Goal: Task Accomplishment & Management: Use online tool/utility

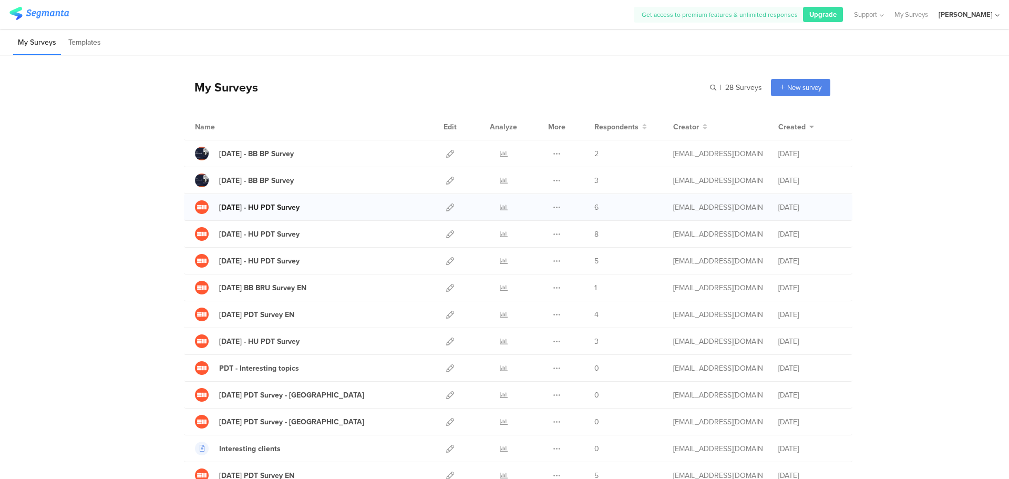
click at [298, 208] on div "[DATE] - HU PDT Survey" at bounding box center [259, 207] width 80 height 11
click at [446, 208] on icon at bounding box center [450, 207] width 8 height 8
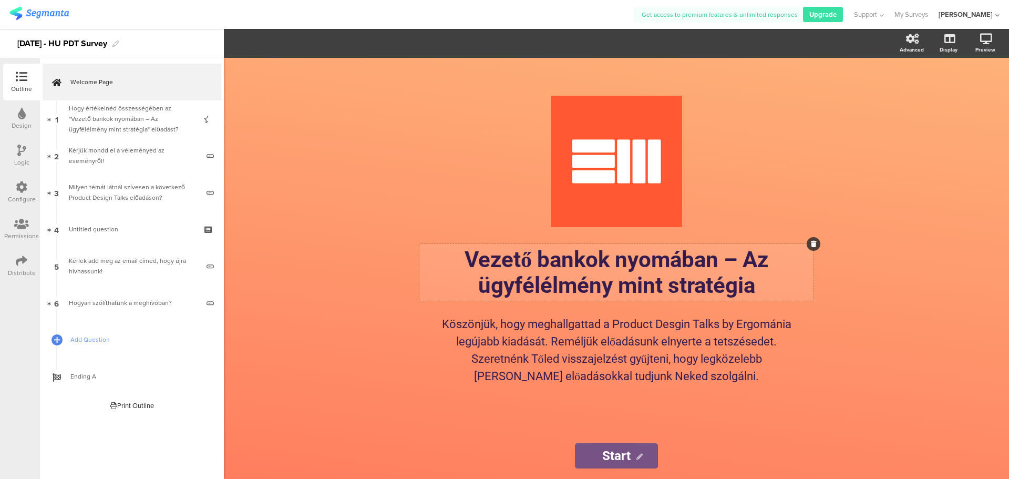
click at [509, 269] on p "Vezető bankok nyomában – Az ügyfélélmény mint stratégia" at bounding box center [616, 273] width 389 height 52
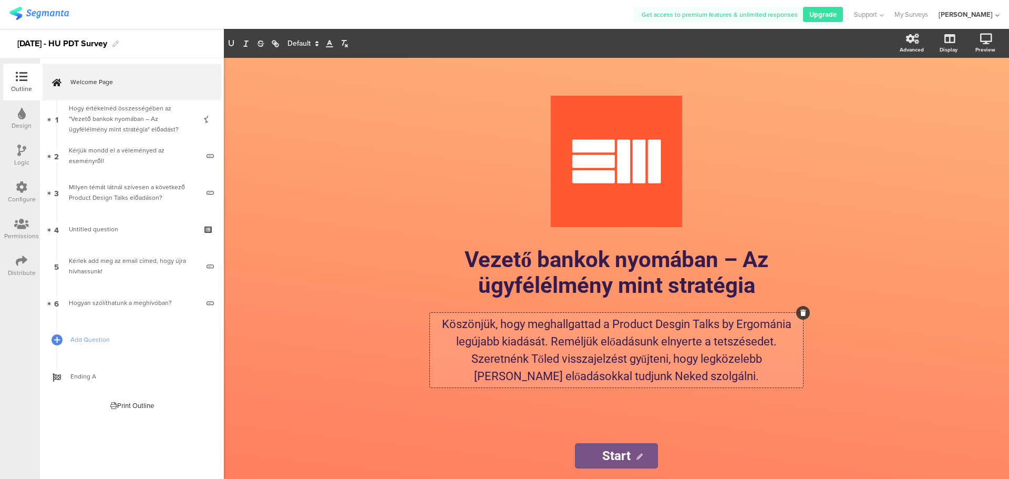
click at [503, 341] on div "Köszönjük, hogy meghallgattad a Product Desgin Talks by Ergománia legújabb kiad…" at bounding box center [616, 350] width 373 height 75
drag, startPoint x: 527, startPoint y: 324, endPoint x: 597, endPoint y: 324, distance: 69.9
click at [597, 324] on p "Köszönjük, hogy meghallgattad a Product Desgin Talks by Ergománia legújabb kiad…" at bounding box center [617, 349] width 368 height 69
drag, startPoint x: 485, startPoint y: 344, endPoint x: 437, endPoint y: 346, distance: 48.4
click at [437, 346] on p "Köszönjük, hogy eljöttél a Product Desgin Talks by Ergománia legújabb kiadását.…" at bounding box center [617, 349] width 368 height 69
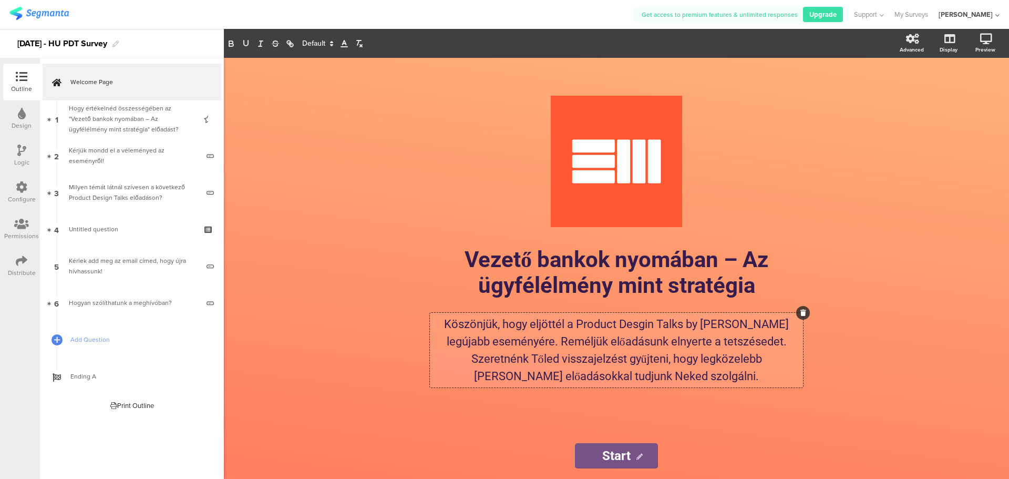
click at [793, 325] on p "Köszönjük, hogy eljöttél a Product Desgin Talks by Ergománia legújabb eseményér…" at bounding box center [617, 349] width 368 height 69
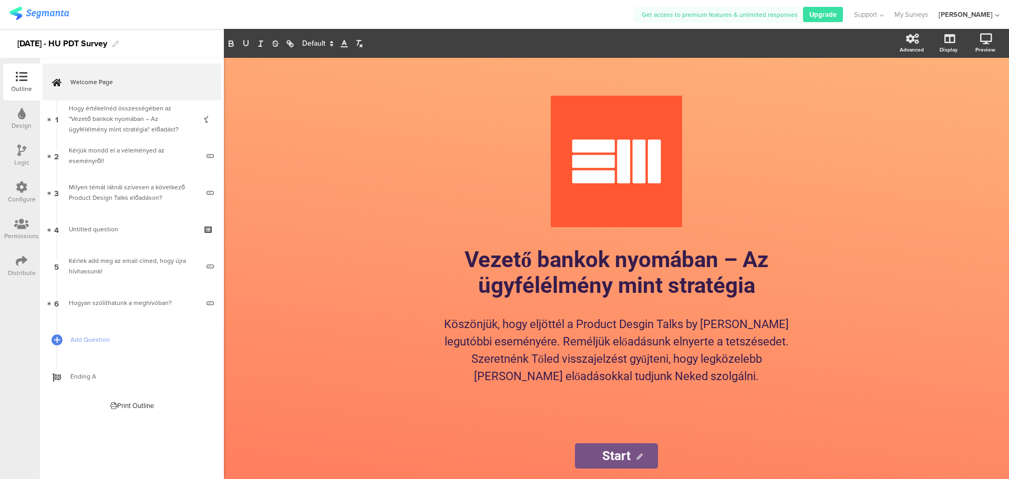
click at [842, 223] on div "/ Vezető bankok nyomában – Az ügyfélélmény mint stratégia Vezető bankok nyomába…" at bounding box center [616, 268] width 785 height 421
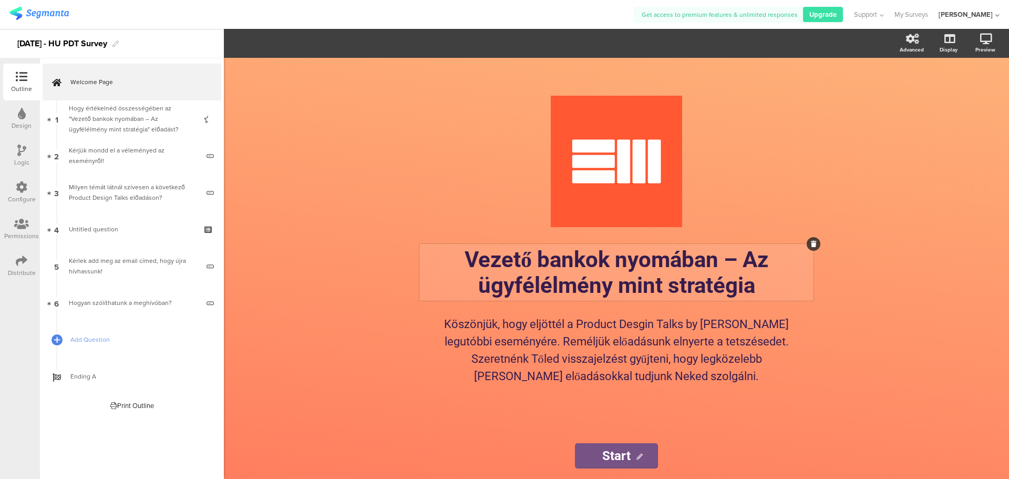
click at [592, 268] on p "Vezető bankok nyomában – Az ügyfélélmény mint stratégia" at bounding box center [616, 273] width 389 height 52
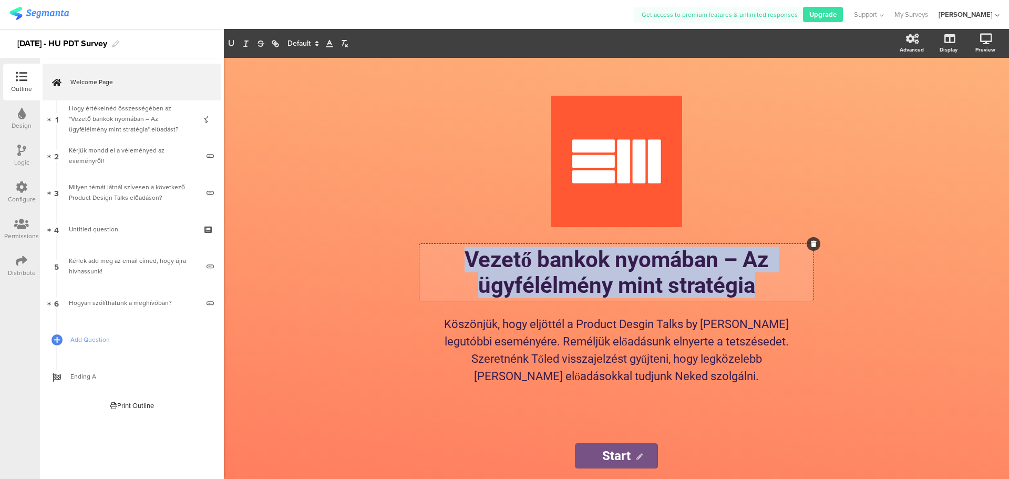
click at [592, 268] on p "Vezető bankok nyomában – Az ügyfélélmény mint stratégia" at bounding box center [616, 273] width 389 height 52
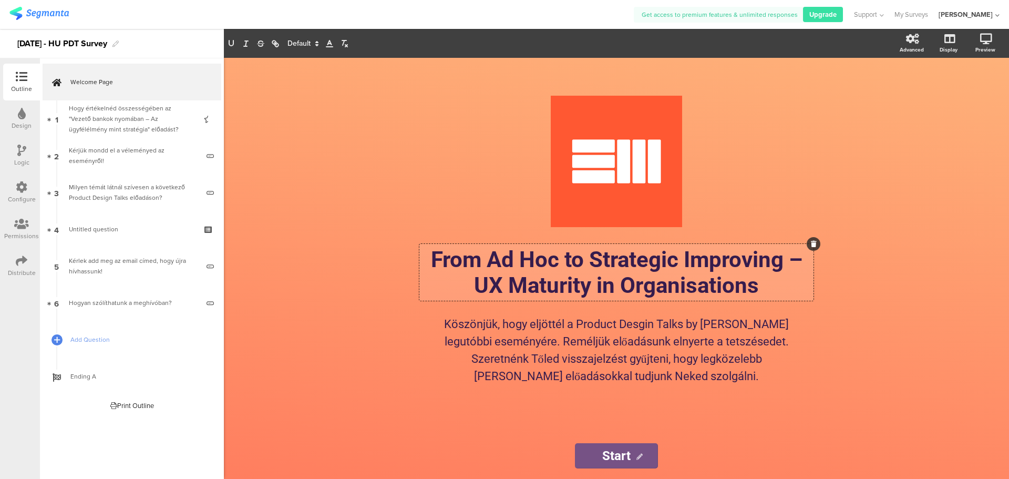
click at [646, 391] on sg-rich-text-input "Köszönjük, hogy eljöttél a Product Desgin Talks by Ergománia legutóbbi eseményé…" at bounding box center [616, 354] width 389 height 83
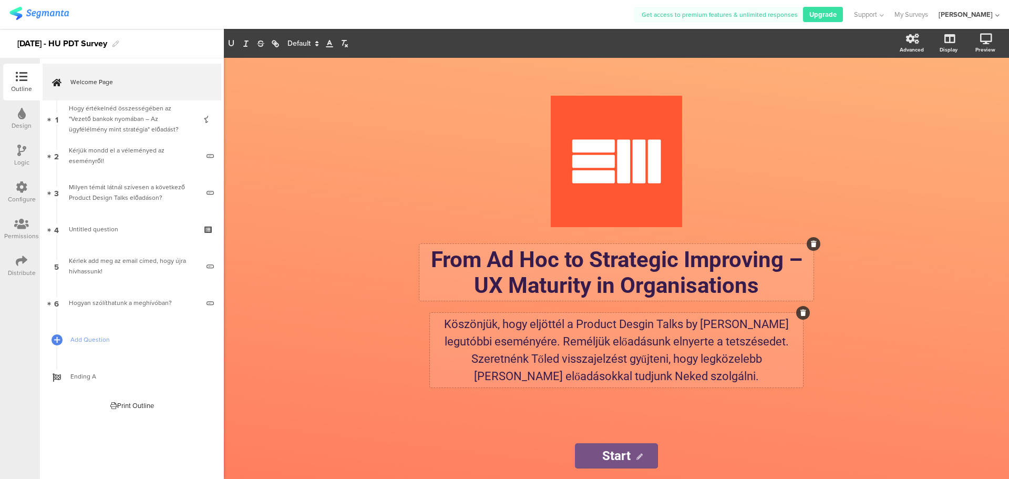
click at [670, 368] on div "Köszönjük, hogy eljöttél a Product Desgin Talks by Ergománia legutóbbi eseményé…" at bounding box center [616, 350] width 373 height 75
click at [670, 368] on p "Köszönjük, hogy eljöttél a Product Desgin Talks by Ergománia legutóbbi eseményé…" at bounding box center [617, 349] width 368 height 69
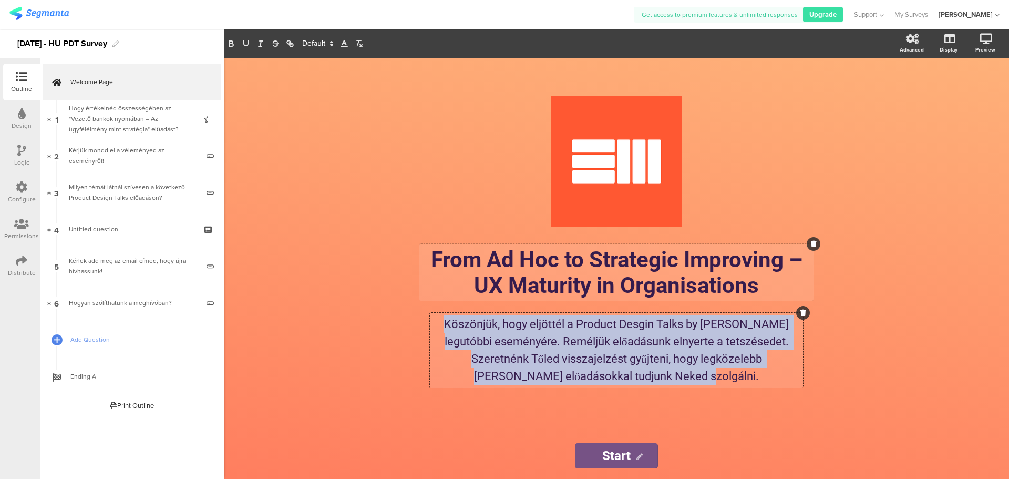
click at [670, 368] on p "Köszönjük, hogy eljöttél a Product Desgin Talks by Ergománia legutóbbi eseményé…" at bounding box center [617, 349] width 368 height 69
copy p "Köszönjük, hogy eljöttél a Product Desgin Talks by Ergománia legutóbbi eseményé…"
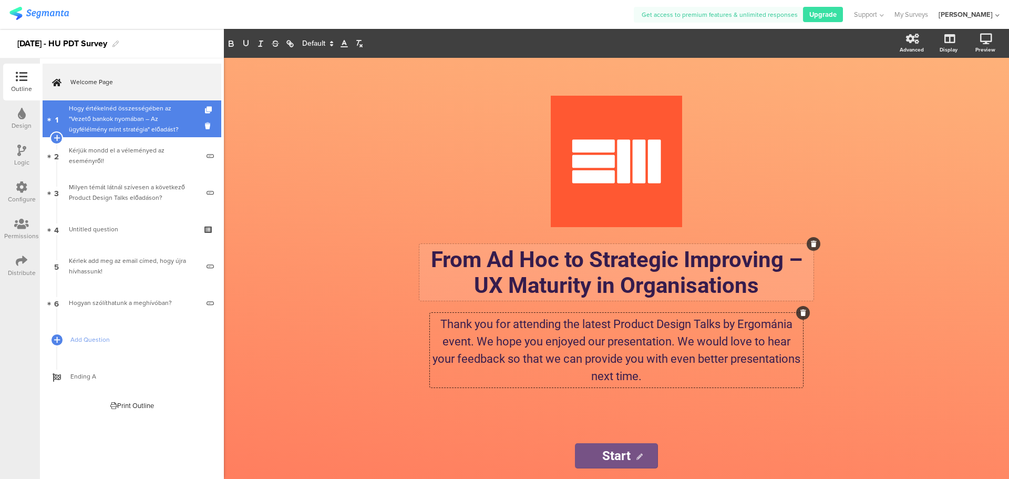
click at [151, 124] on div "Hogy értékelnéd összességében az "Vezető bankok nyomában – Az ügyfélélmény mint…" at bounding box center [132, 119] width 126 height 32
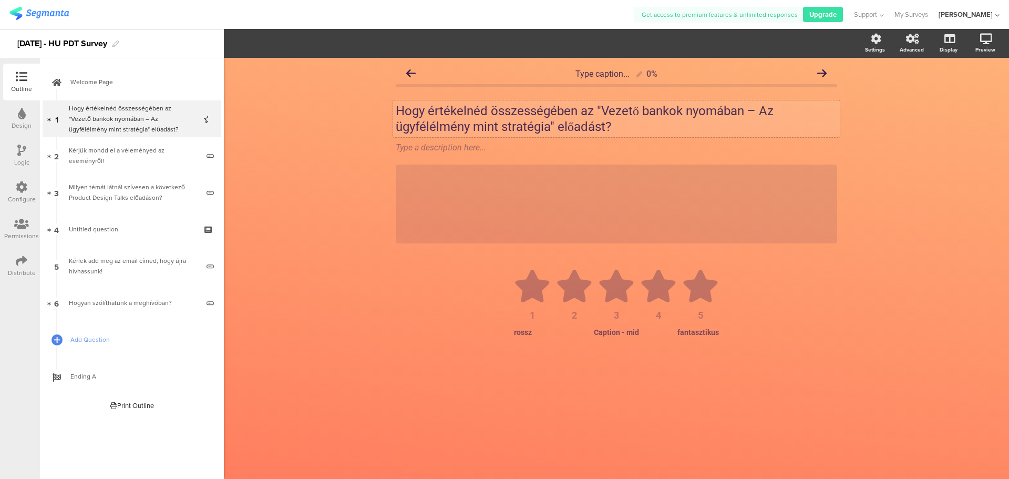
click at [636, 121] on p "Hogy értékelnéd összességében az "Vezető bankok nyomában – Az ügyfélélmény mint…" at bounding box center [617, 119] width 442 height 32
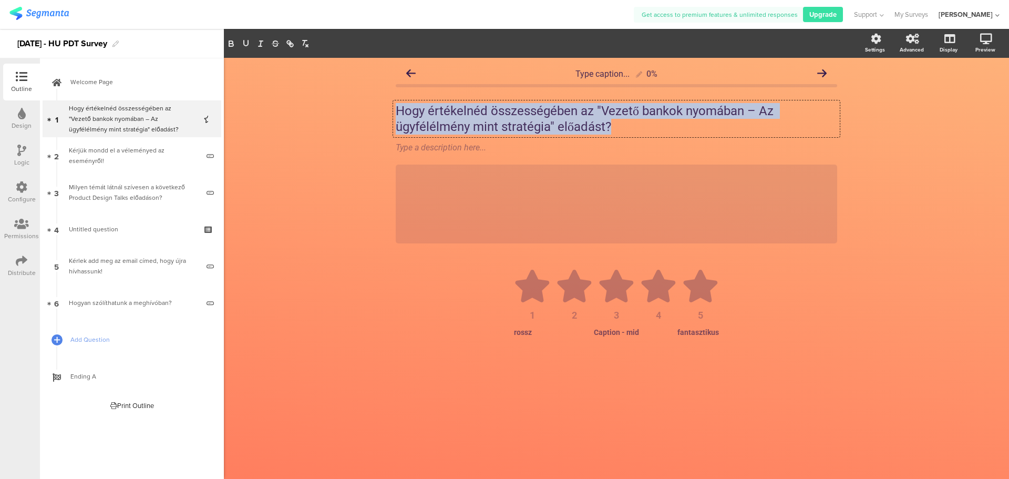
drag, startPoint x: 621, startPoint y: 125, endPoint x: 378, endPoint y: 117, distance: 242.4
click at [378, 117] on div "Type caption... 0% Hogy értékelnéd összességében az "Vezető bankok nyomában – A…" at bounding box center [616, 268] width 785 height 421
copy p "Hogy értékelnéd összességében az "Vezető bankok nyomában – Az ügyfélélmény mint…"
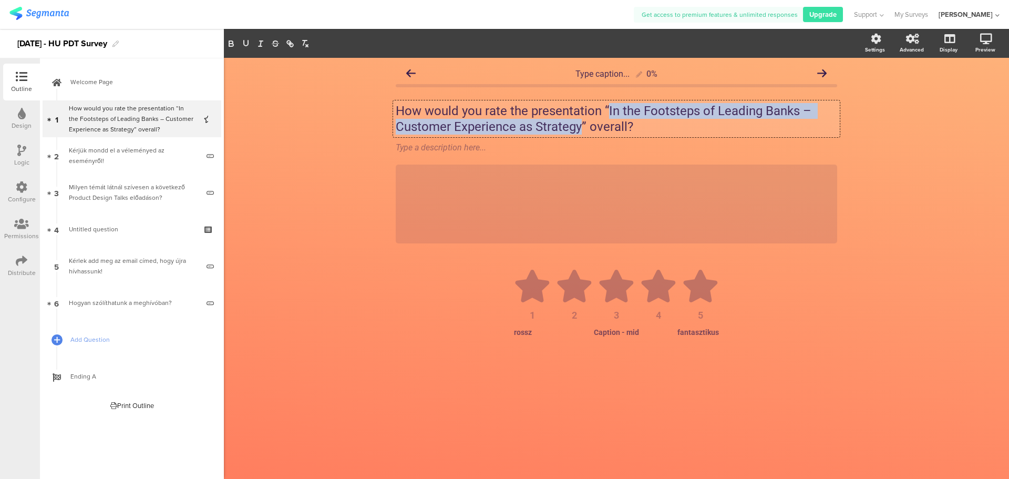
drag, startPoint x: 608, startPoint y: 109, endPoint x: 579, endPoint y: 125, distance: 32.7
click at [579, 125] on p "How would you rate the presentation “In the Footsteps of Leading Banks – Custom…" at bounding box center [617, 119] width 442 height 32
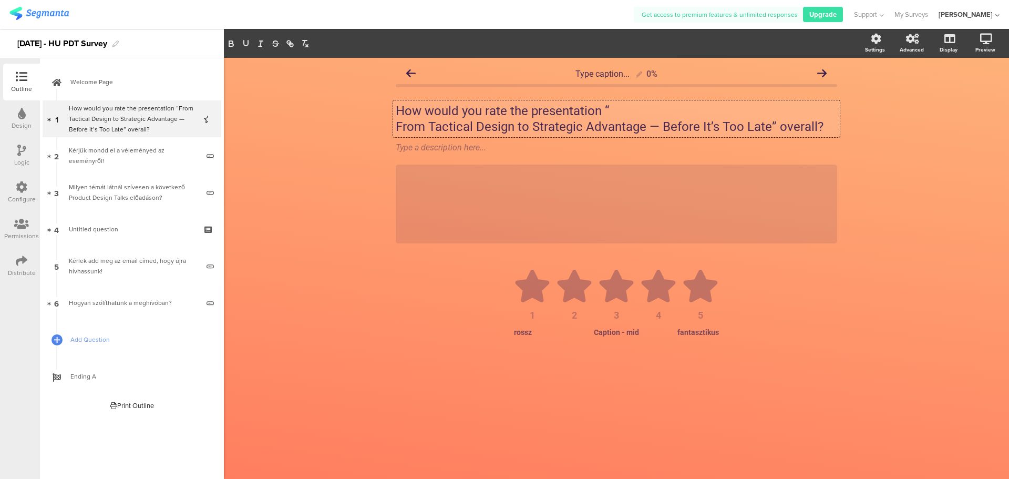
click at [398, 126] on p "From Tactical Design to Strategic Advantage — Before It’s Too Late” overall?" at bounding box center [617, 127] width 442 height 16
click at [651, 124] on p "How would you rate the presentation “From Tactical Design to Strategic Advantag…" at bounding box center [617, 119] width 442 height 32
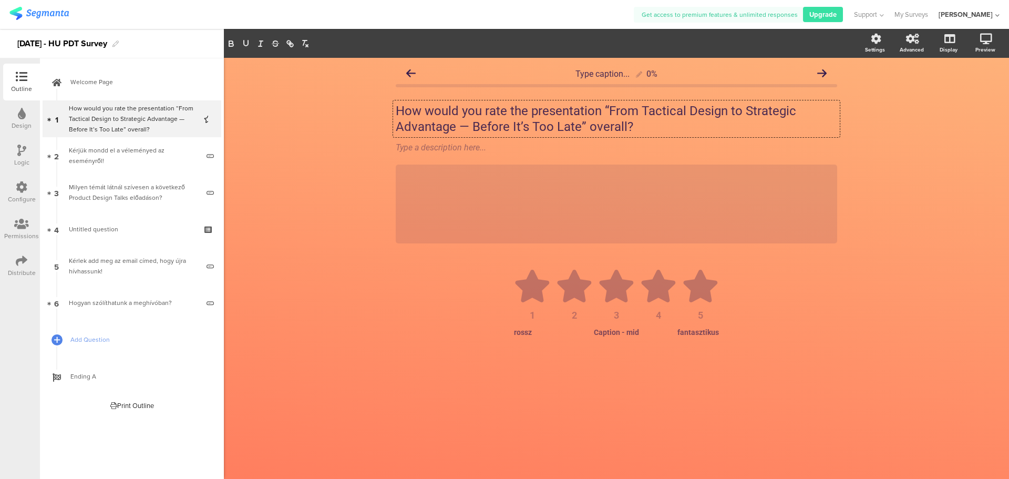
click at [525, 338] on div "1 2 3 4 5 rossz Caption - mid fantasztikus" at bounding box center [617, 318] width 442 height 109
click at [525, 333] on div "rossz" at bounding box center [545, 332] width 62 height 8
drag, startPoint x: 531, startPoint y: 331, endPoint x: 510, endPoint y: 330, distance: 21.0
click at [510, 330] on div "rossz Caption - mid fantasztikus" at bounding box center [616, 332] width 421 height 8
click at [679, 331] on div "fantasztikus" at bounding box center [689, 332] width 62 height 8
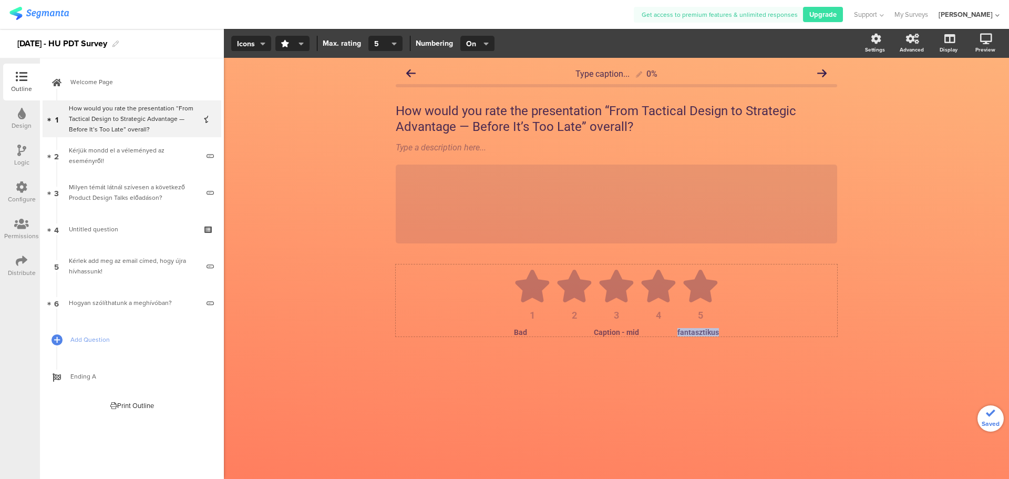
click at [679, 331] on div "fantasztikus" at bounding box center [689, 332] width 62 height 8
click at [823, 313] on ul "1 2 3 4 5" at bounding box center [616, 295] width 421 height 50
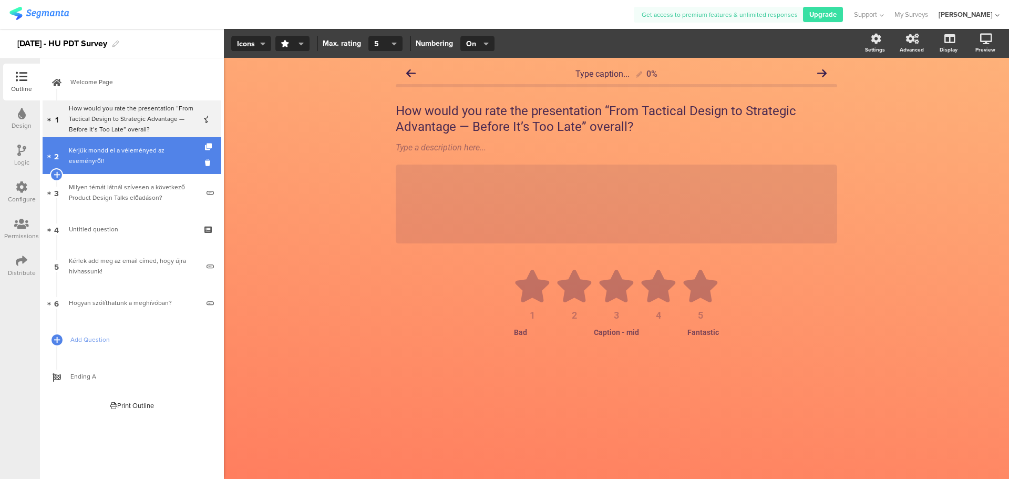
click at [149, 163] on link "2 Kérjük mondd el a véleményed az eseményről!" at bounding box center [132, 155] width 179 height 37
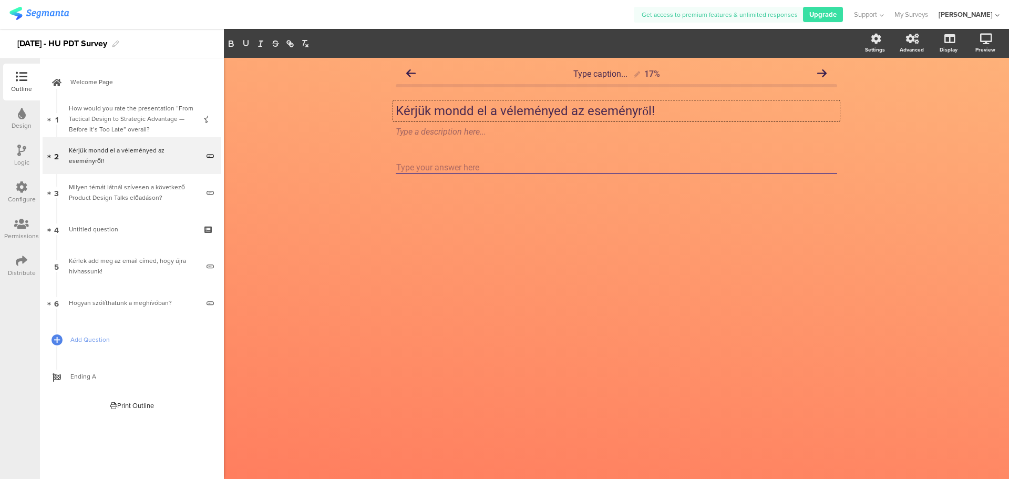
drag, startPoint x: 658, startPoint y: 109, endPoint x: 342, endPoint y: 109, distance: 315.9
click at [342, 109] on div "Type caption... 17% Kérjük mondd el a véleményed az eseményről! Kérjük mondd el…" at bounding box center [616, 268] width 785 height 421
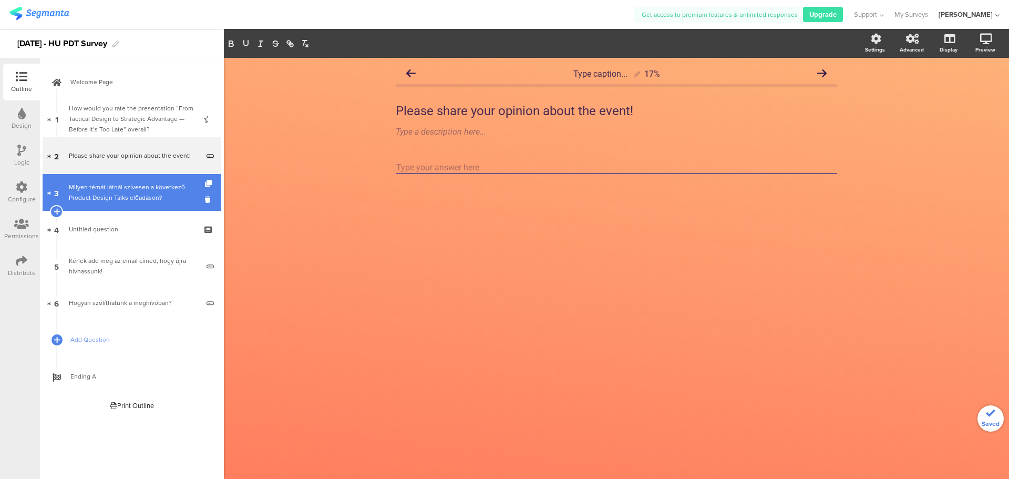
click at [122, 199] on div "Milyen témát látnál szívesen a következő Product Design Talks előadáson?" at bounding box center [134, 192] width 130 height 21
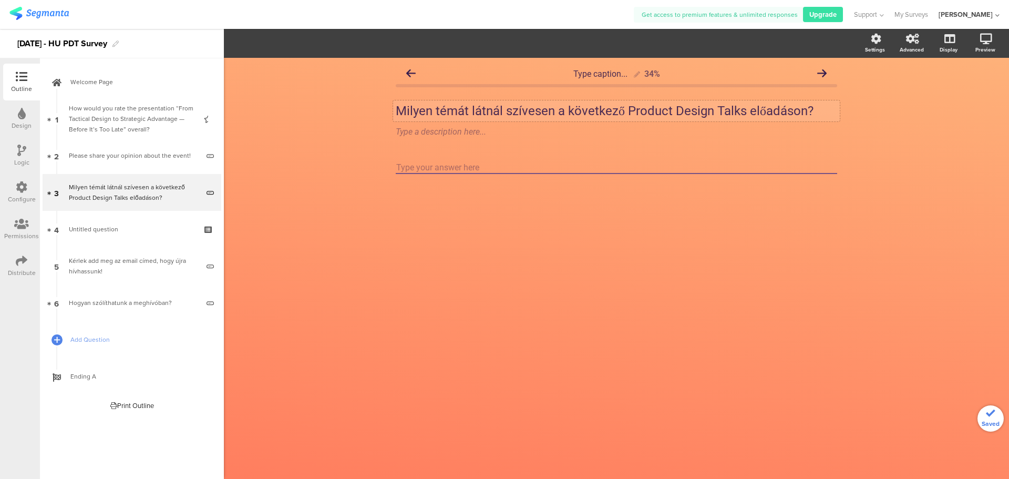
click at [509, 110] on p "Milyen témát látnál szívesen a következő Product Design Talks előadáson?" at bounding box center [617, 111] width 442 height 16
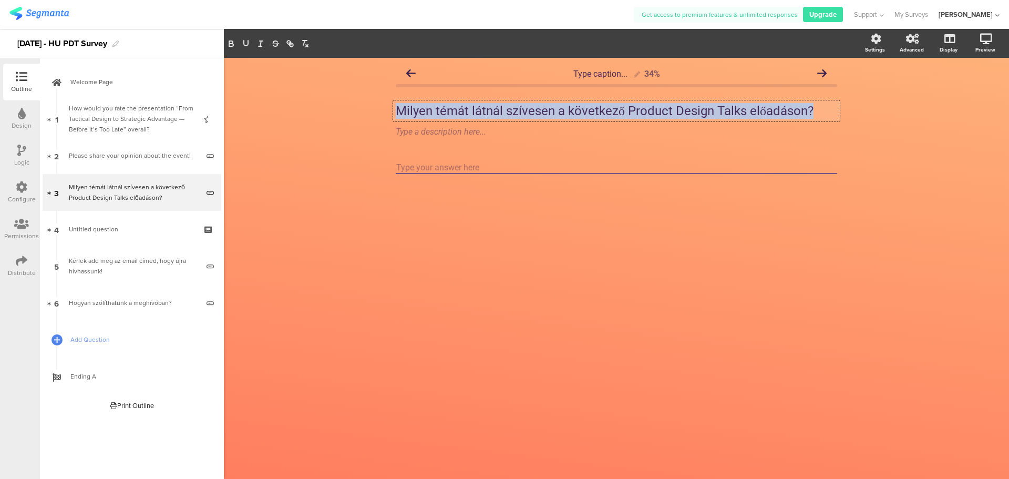
copy p "Milyen témát látnál szívesen a következő Product Design Talks előadáson?"
paste div
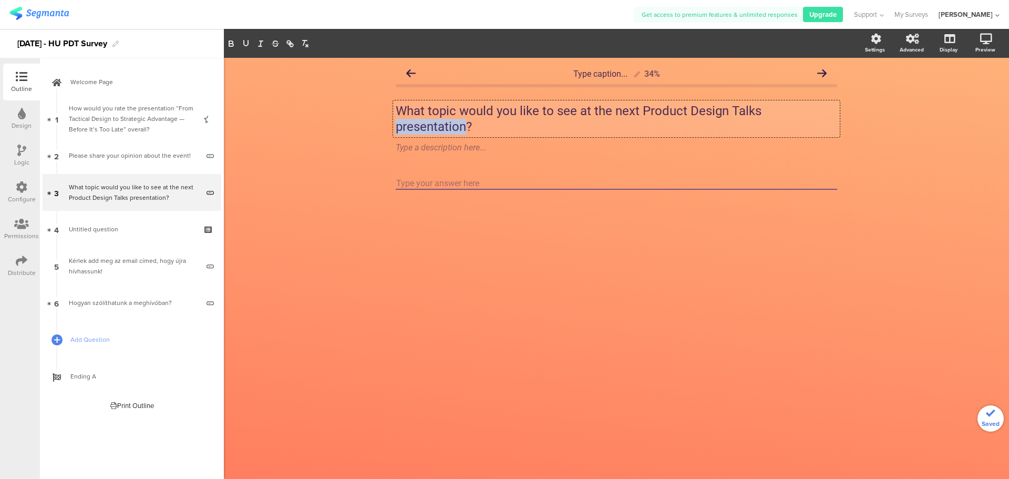
drag, startPoint x: 464, startPoint y: 129, endPoint x: 383, endPoint y: 129, distance: 80.4
click at [383, 129] on div "Type caption... 34% What topic would you like to see at the next Product Design…" at bounding box center [616, 268] width 785 height 421
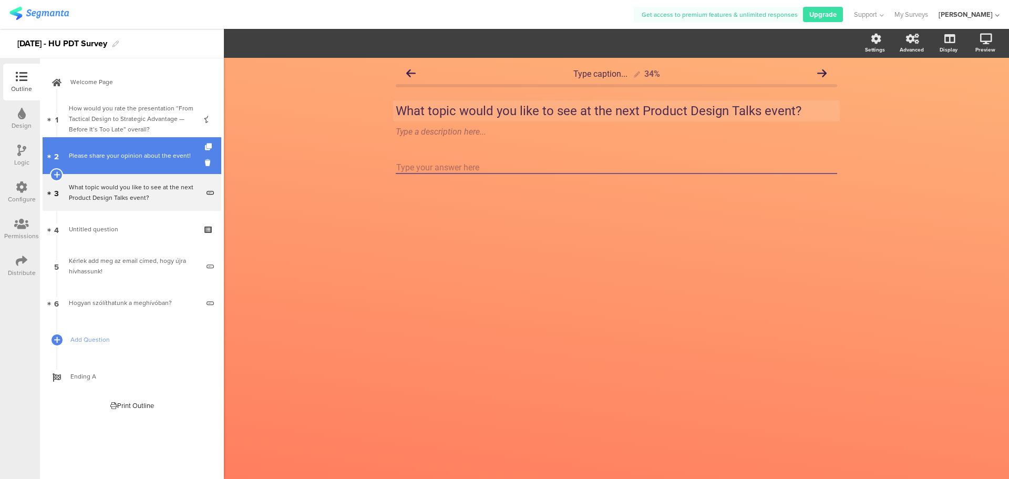
click at [144, 157] on div "Please share your opinion about the event!" at bounding box center [134, 155] width 130 height 11
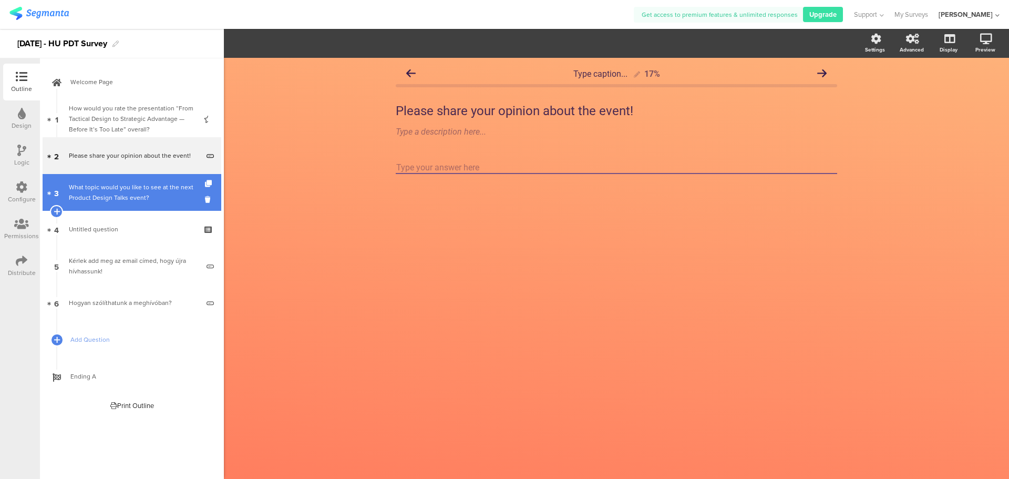
click at [144, 189] on div "What topic would you like to see at the next Product Design Talks event?" at bounding box center [134, 192] width 130 height 21
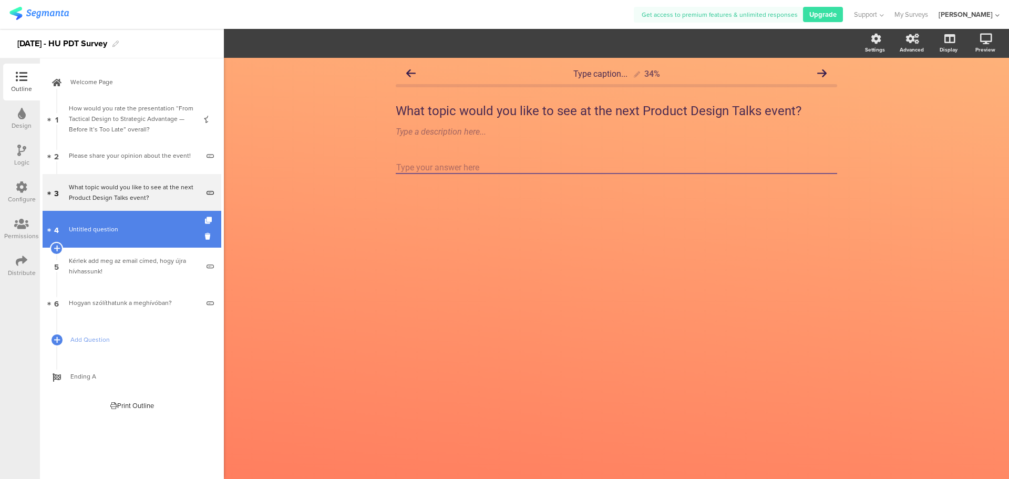
click at [140, 231] on span "Untitled question" at bounding box center [132, 229] width 126 height 11
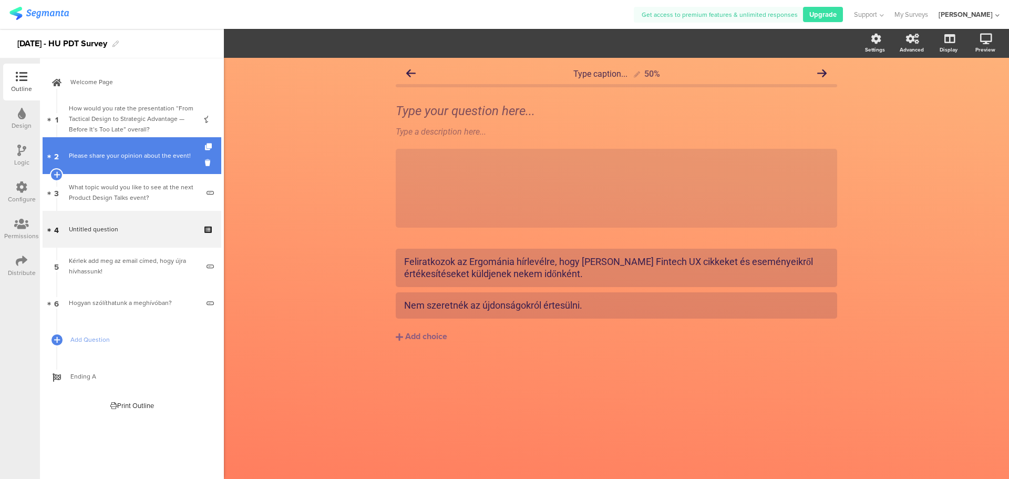
click at [128, 153] on div "Please share your opinion about the event!" at bounding box center [134, 155] width 130 height 11
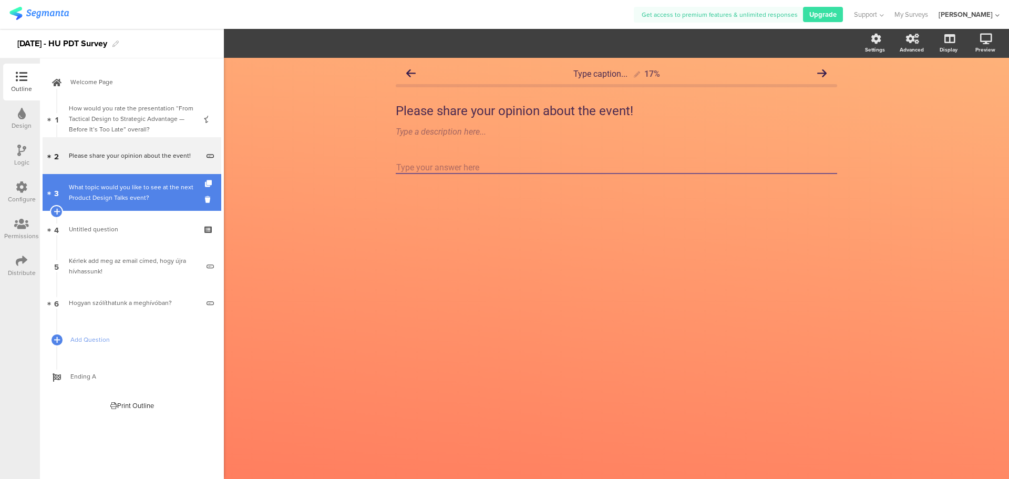
click at [127, 180] on link "3 What topic would you like to see at the next Product Design Talks event?" at bounding box center [132, 192] width 179 height 37
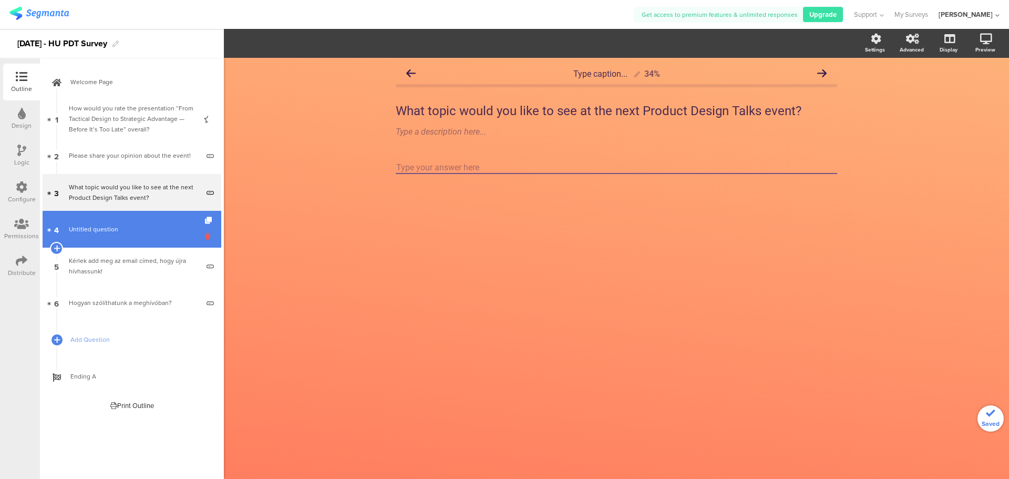
click at [207, 236] on icon at bounding box center [209, 236] width 9 height 10
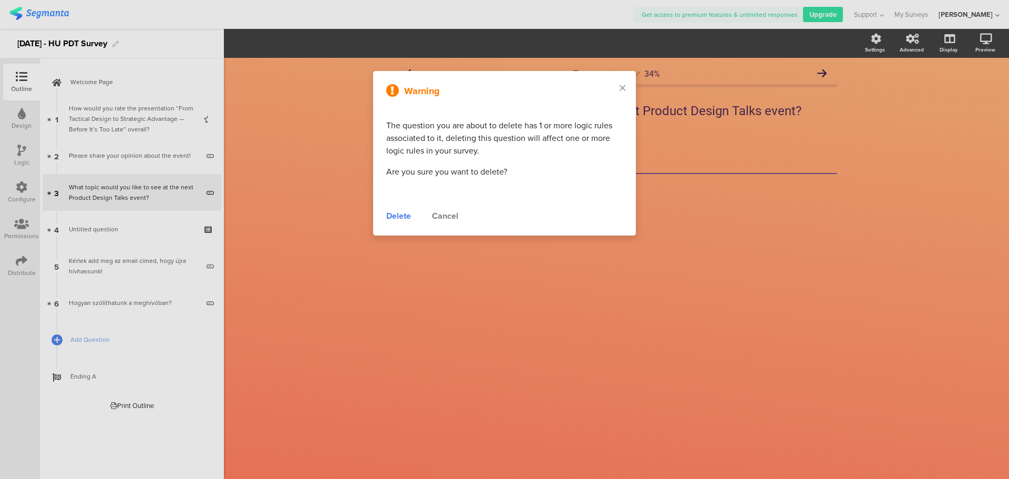
click at [397, 215] on div "Delete" at bounding box center [398, 216] width 25 height 13
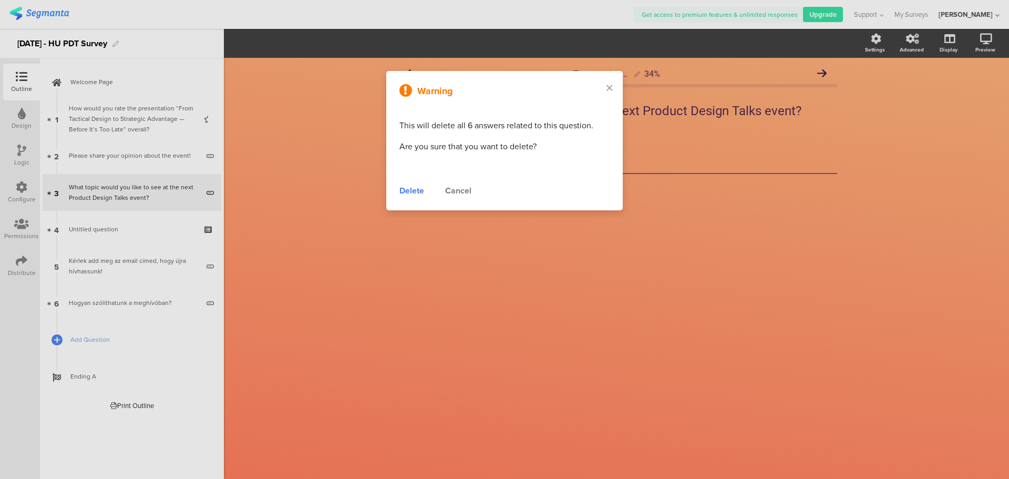
click at [456, 189] on div "Cancel" at bounding box center [458, 191] width 26 height 13
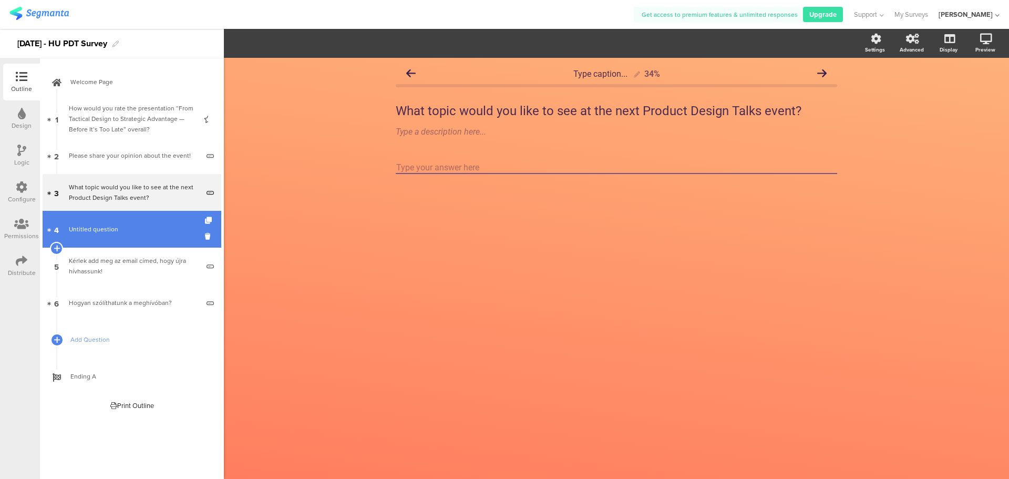
click at [95, 227] on span "Untitled question" at bounding box center [93, 228] width 49 height 9
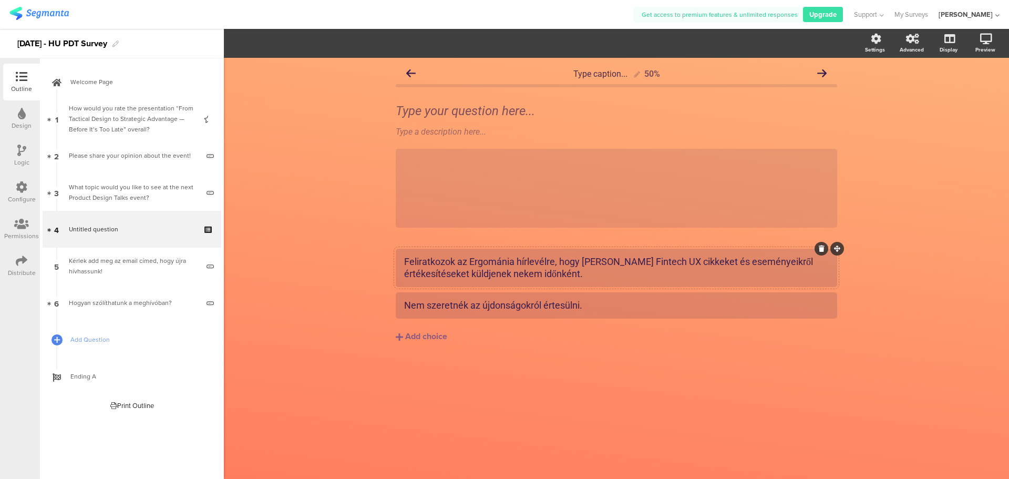
click at [483, 277] on div "Feliratkozok az Ergománia hírlevélre, hogy friss Fintech UX cikkeket és esemény…" at bounding box center [616, 267] width 425 height 25
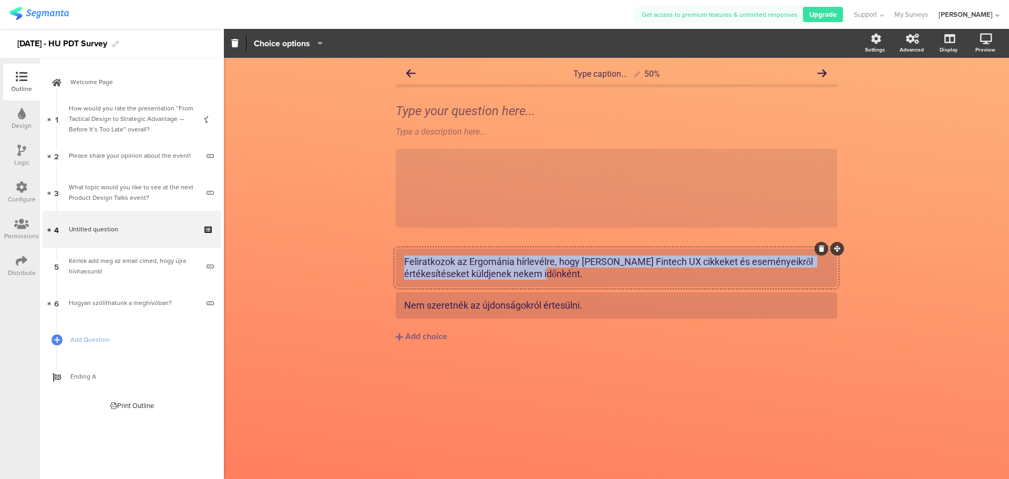
drag, startPoint x: 521, startPoint y: 272, endPoint x: 400, endPoint y: 255, distance: 122.1
click at [400, 255] on div "Feliratkozok az Ergománia hírlevélre, hogy friss Fintech UX cikkeket és esemény…" at bounding box center [617, 268] width 442 height 38
copy div "Feliratkozok az Ergománia hírlevélre, hogy friss Fintech UX cikkeket és esemény…"
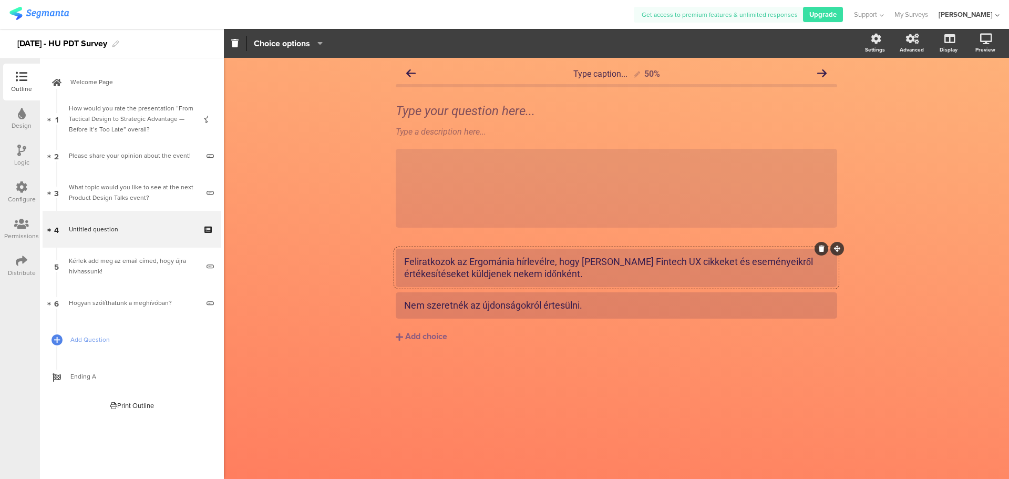
click at [452, 262] on div "Feliratkozok az Ergománia hírlevélre, hogy friss Fintech UX cikkeket és esemény…" at bounding box center [616, 267] width 425 height 25
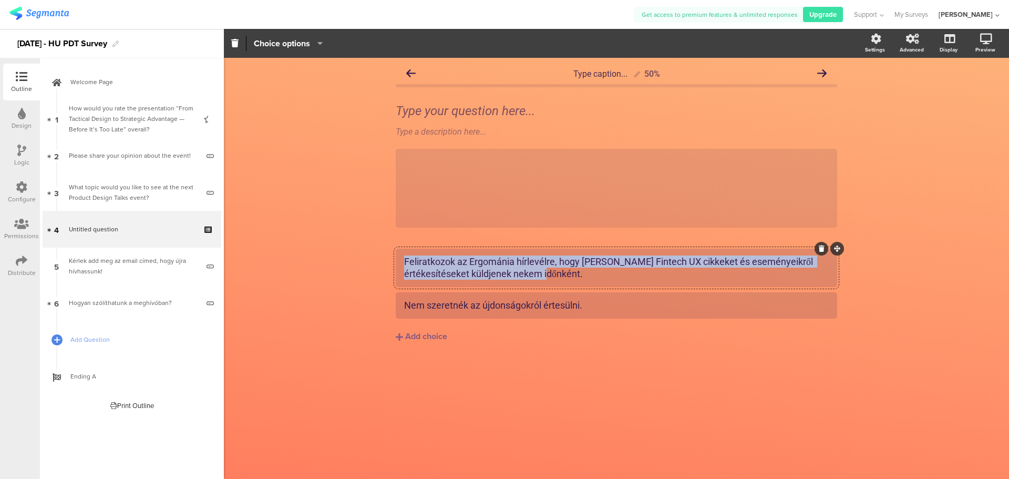
click at [452, 262] on div "Feliratkozok az Ergománia hírlevélre, hogy friss Fintech UX cikkeket és esemény…" at bounding box center [616, 267] width 425 height 25
paste div
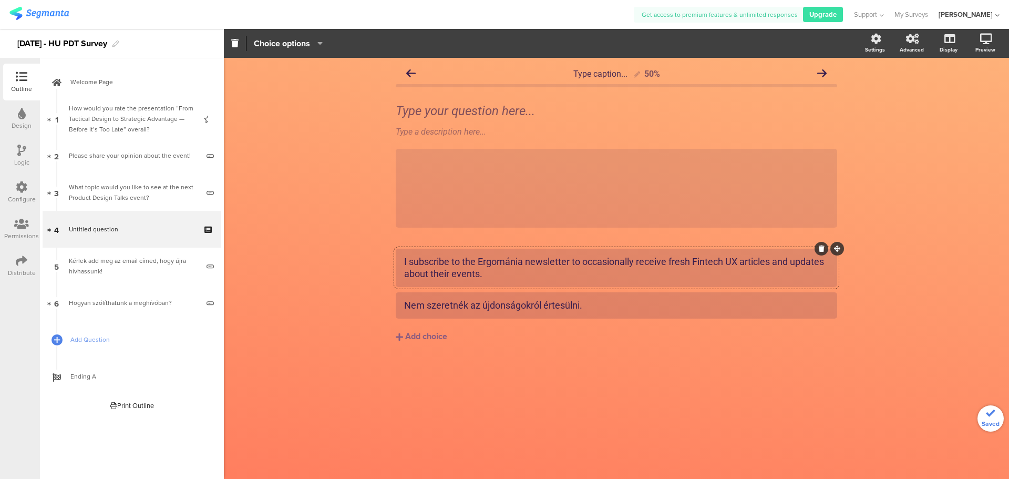
click at [407, 261] on div "I subscribe to the Ergománia newsletter to occasionally receive fresh Fintech U…" at bounding box center [616, 267] width 425 height 25
drag, startPoint x: 673, startPoint y: 260, endPoint x: 616, endPoint y: 264, distance: 56.9
click at [616, 264] on div "I'd like to subscribe to the Ergománia newsletter to occasionally receive fresh…" at bounding box center [616, 267] width 425 height 25
click at [511, 274] on div "I'd like to subscribe to the Ergománia newsletter to receive fresh Fintech UX a…" at bounding box center [616, 267] width 425 height 25
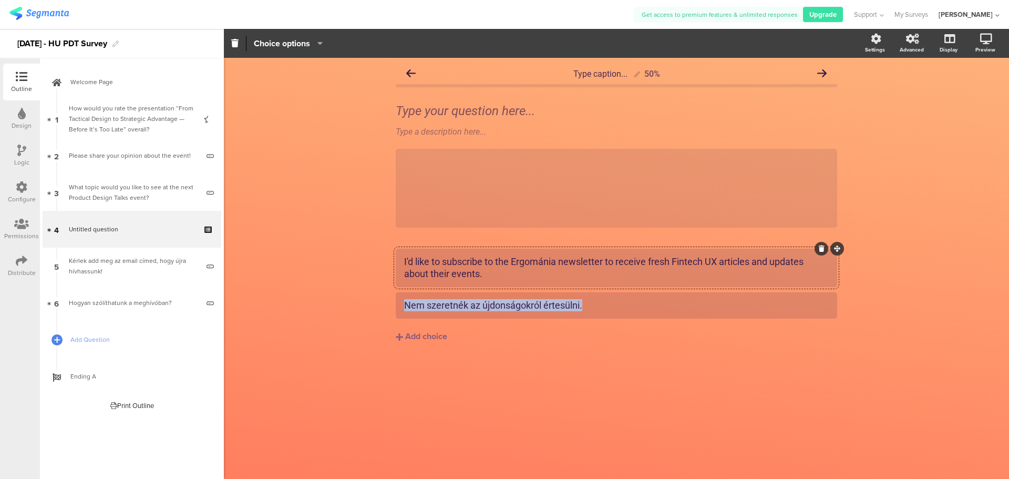
drag, startPoint x: 585, startPoint y: 305, endPoint x: 340, endPoint y: 293, distance: 245.3
click at [340, 293] on div "Type caption... 50% Type your question here... Type a description here... /" at bounding box center [616, 268] width 785 height 421
copy div "Nem szeretnék az újdonságokról értesülni."
drag, startPoint x: 413, startPoint y: 310, endPoint x: 637, endPoint y: 314, distance: 224.0
click at [637, 314] on div "Nem szeretnék az újdonságokról értesülni." at bounding box center [617, 305] width 442 height 26
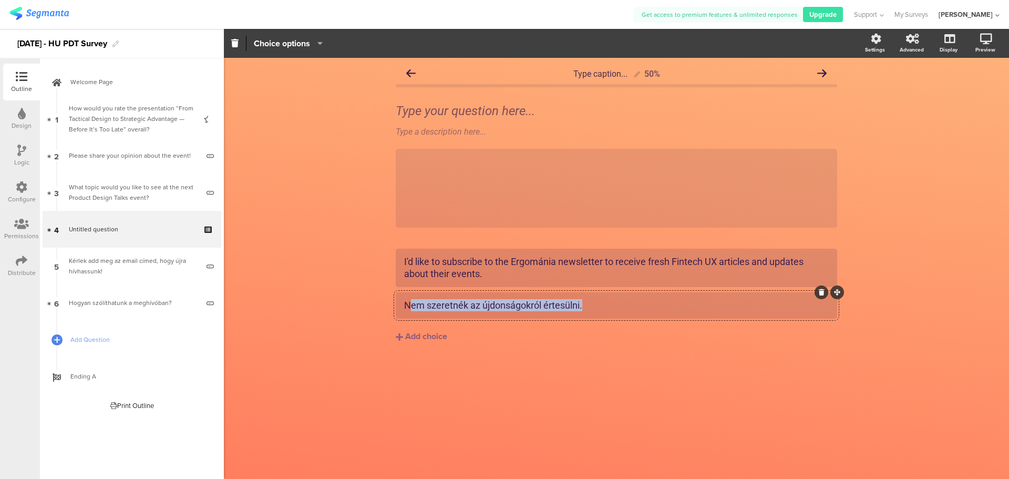
click at [613, 299] on div "Nem szeretnék az újdonságokról értesülni." at bounding box center [616, 305] width 425 height 12
drag, startPoint x: 609, startPoint y: 308, endPoint x: 367, endPoint y: 299, distance: 242.0
click at [367, 299] on div "Type caption... 50% Type your question here... Type a description here... /" at bounding box center [616, 268] width 785 height 421
paste div
drag, startPoint x: 561, startPoint y: 301, endPoint x: 505, endPoint y: 302, distance: 56.8
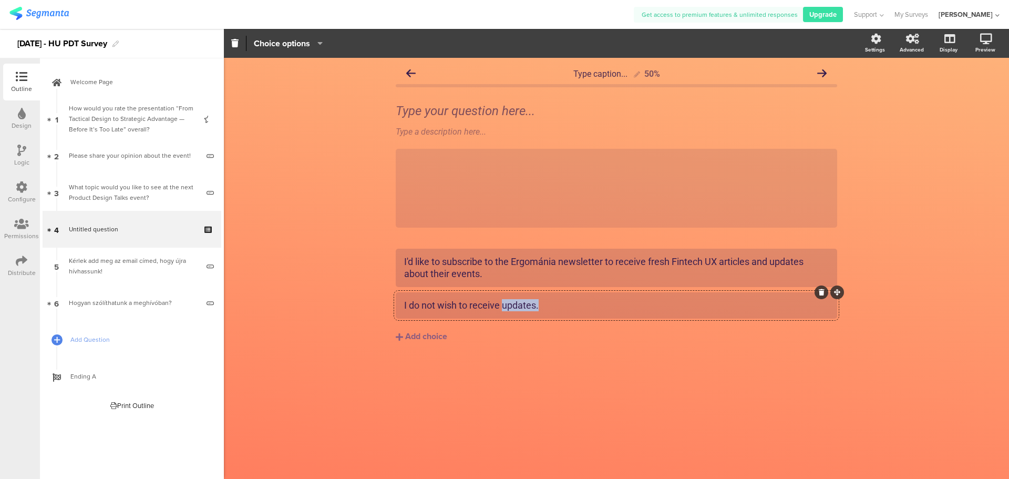
click at [505, 302] on div "I do not wish to receive updates." at bounding box center [616, 305] width 425 height 12
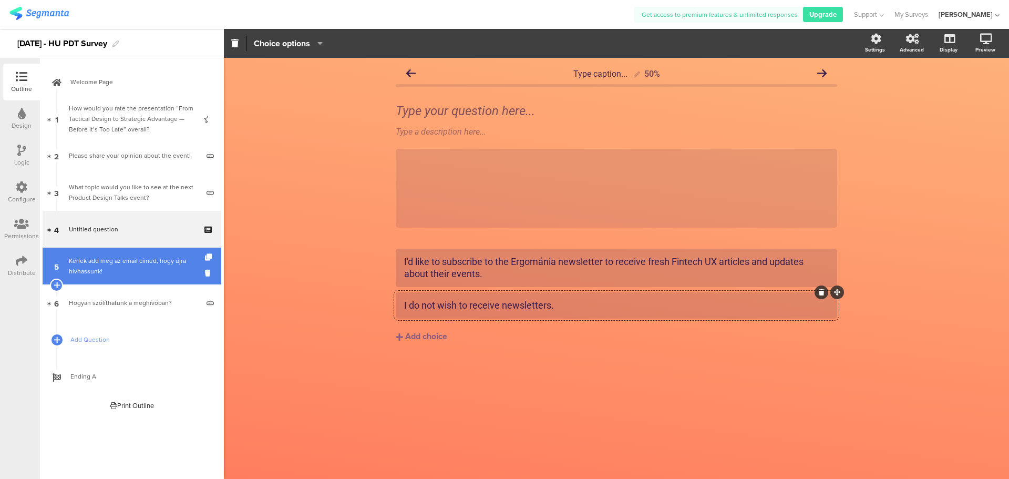
click at [133, 268] on div "Kérlek add meg az email címed, hogy újra hívhassunk!" at bounding box center [134, 265] width 130 height 21
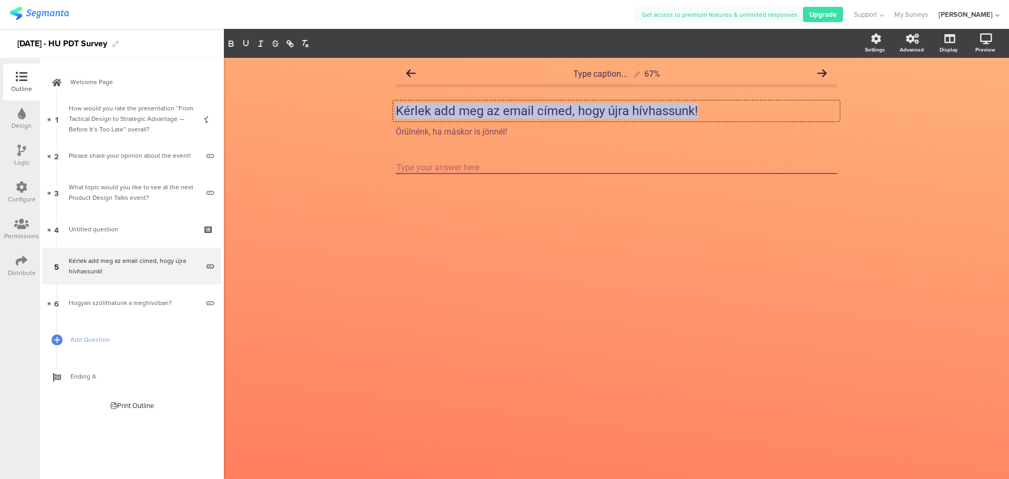
drag, startPoint x: 709, startPoint y: 108, endPoint x: 371, endPoint y: 108, distance: 338.5
click at [371, 108] on div "Type caption... 67% Kérlek add meg az email címed, hogy újra hívhassunk! Kérlek…" at bounding box center [616, 268] width 785 height 421
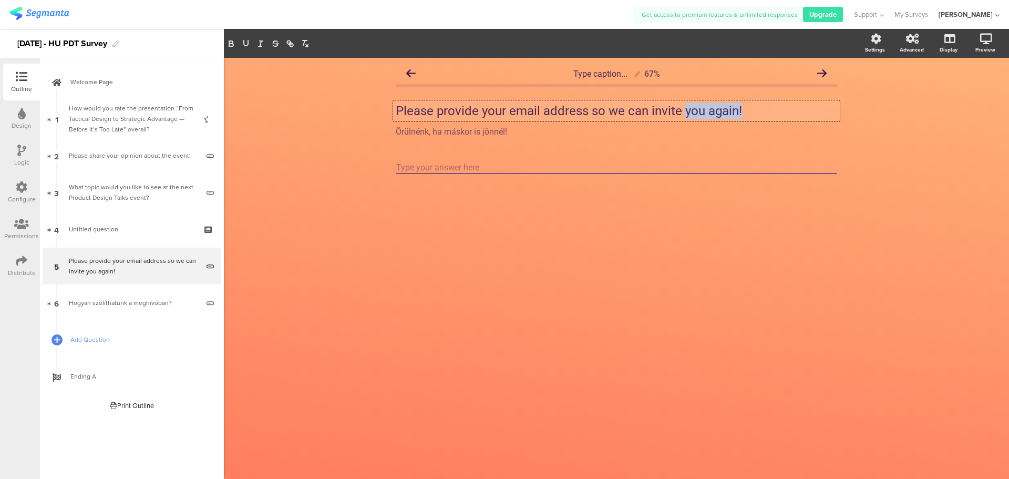
drag, startPoint x: 683, startPoint y: 110, endPoint x: 758, endPoint y: 114, distance: 75.2
click at [758, 114] on p "Please provide your email address so we can invite you again!" at bounding box center [617, 111] width 442 height 16
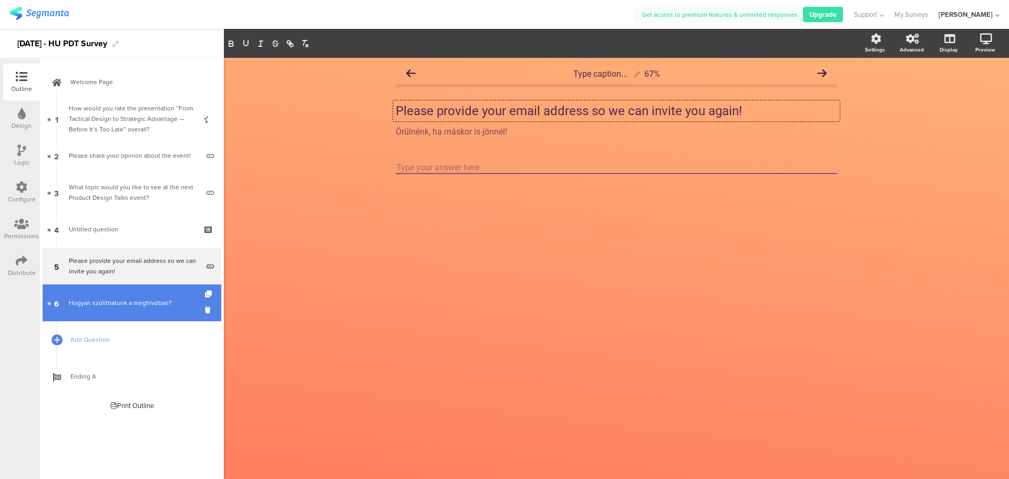
click at [160, 306] on div "Hogyan szólíthatunk a meghívóban?" at bounding box center [134, 303] width 130 height 11
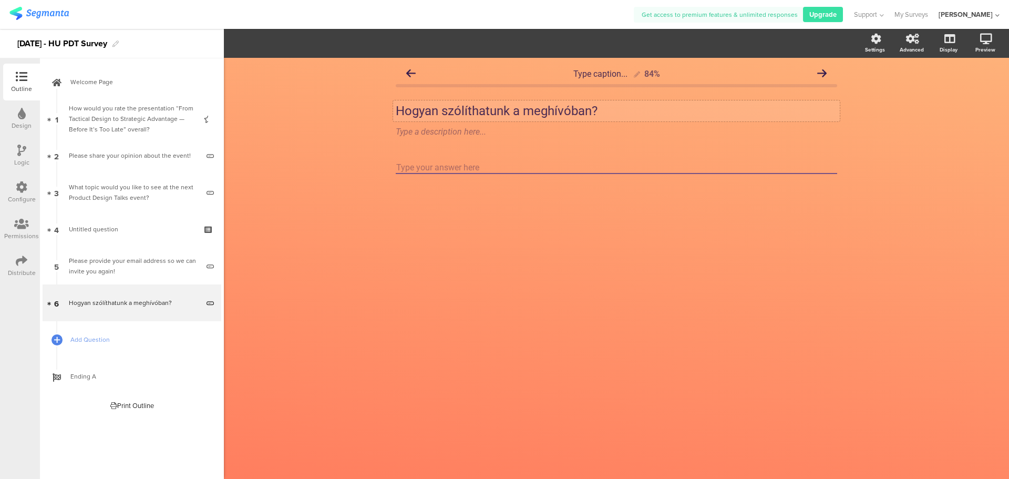
click at [603, 106] on p "Hogyan szólíthatunk a meghívóban?" at bounding box center [617, 111] width 442 height 16
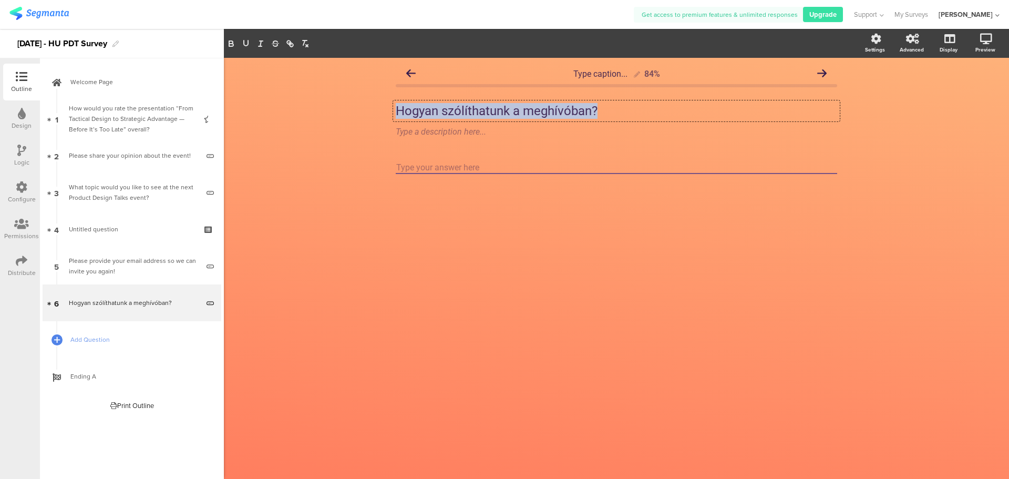
click at [342, 100] on div "Type caption... 84% Hogyan szólíthatunk a meghívóban? Hogyan szólíthatunk a meg…" at bounding box center [616, 268] width 785 height 421
copy p "Hogyan szólíthatunk a meghívóban?"
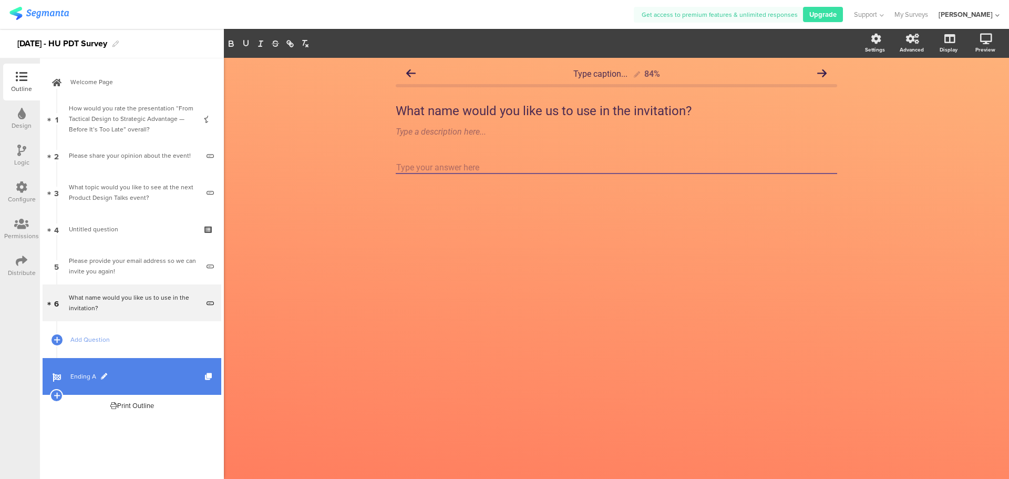
click at [128, 376] on span "Ending A" at bounding box center [137, 376] width 135 height 11
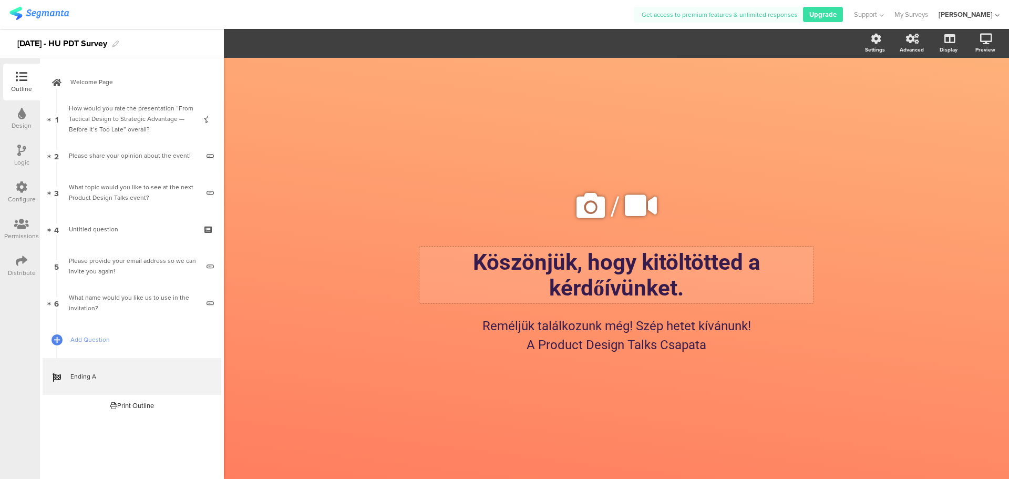
click at [478, 260] on p "Köszönjük, hogy kitöltötted a kérdőívünket." at bounding box center [616, 275] width 389 height 52
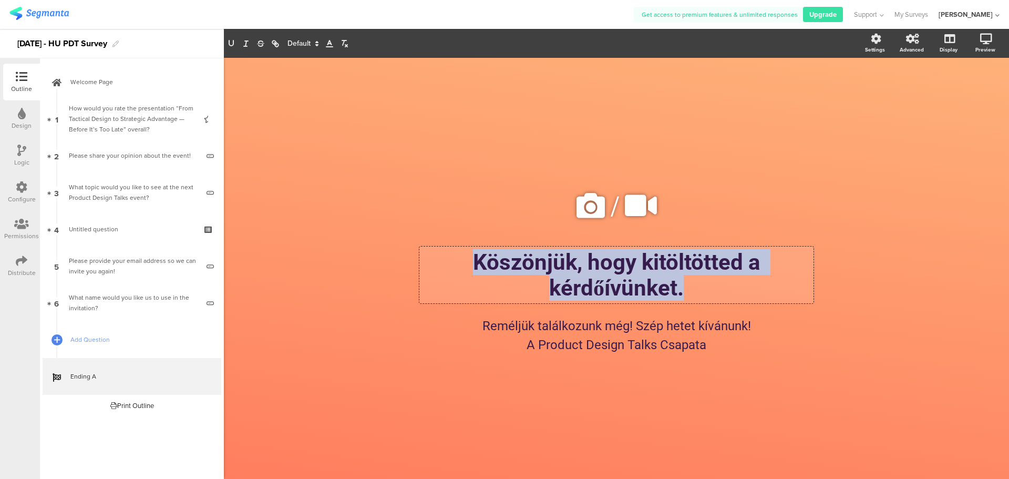
drag, startPoint x: 478, startPoint y: 260, endPoint x: 749, endPoint y: 283, distance: 271.7
click at [749, 283] on p "Köszönjük, hogy kitöltötted a kérdőívünket." at bounding box center [616, 275] width 389 height 52
copy p "Köszönjük, hogy kitöltötted a kérdőívünket."
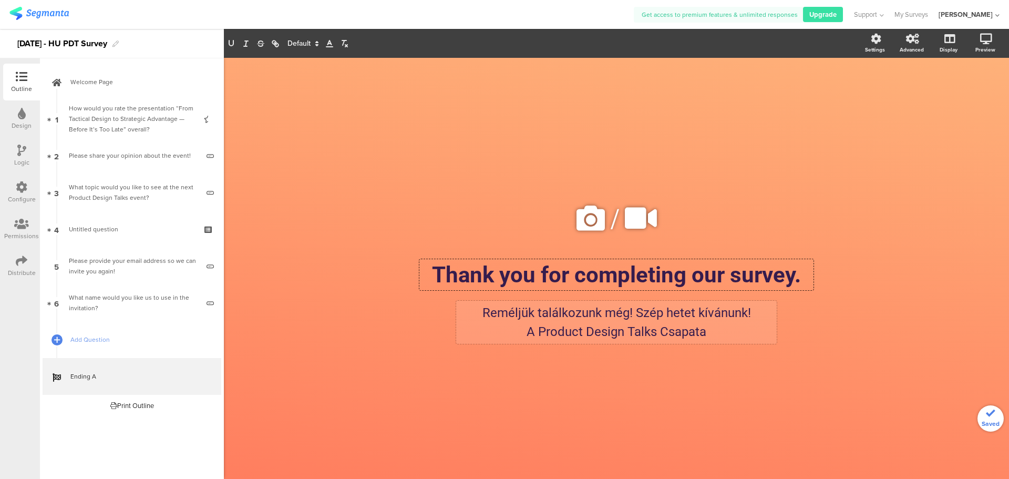
click at [584, 336] on div "Reméljük találkozunk még! Szép hetet kívánunk! A Product Design Talks Csapata R…" at bounding box center [616, 322] width 321 height 43
click at [699, 333] on p "A Product Design Talks Csapata" at bounding box center [616, 331] width 315 height 19
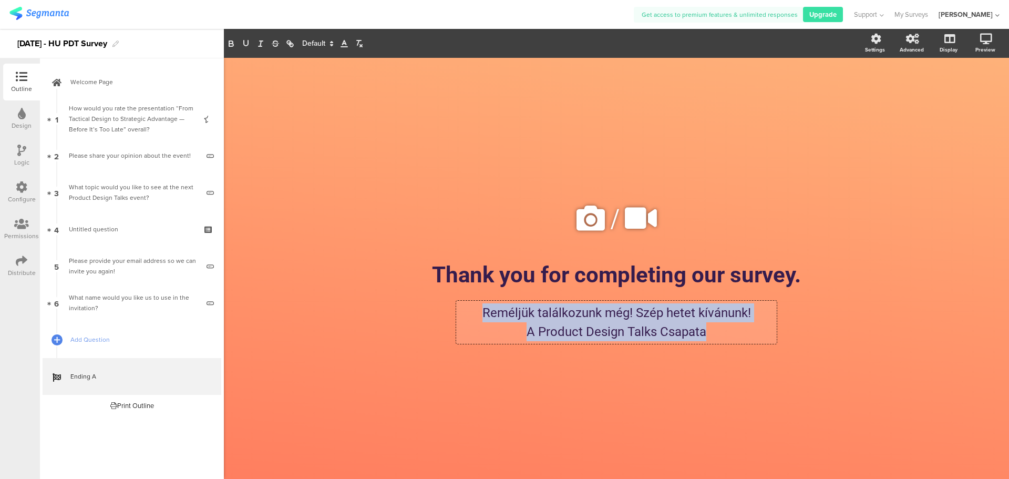
drag, startPoint x: 714, startPoint y: 334, endPoint x: 458, endPoint y: 303, distance: 257.8
click at [458, 303] on div "Reméljük találkozunk még! Szép hetet kívánunk! A Product Design Talks Csapata R…" at bounding box center [616, 322] width 321 height 43
copy div "Reméljük találkozunk még! Szép hetet kívánunk! A Product Design Talks Csapata"
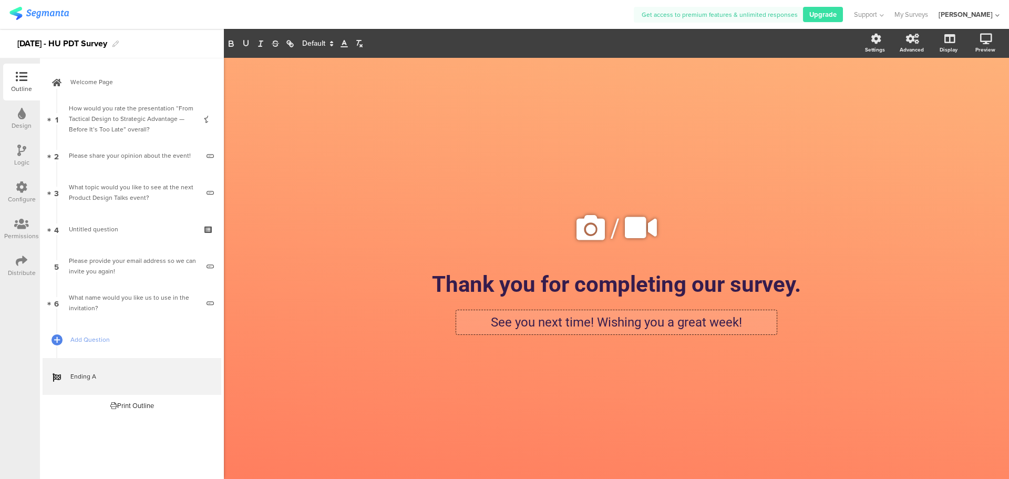
click at [599, 321] on p "See you next time! Wishing you a great week!" at bounding box center [616, 322] width 315 height 19
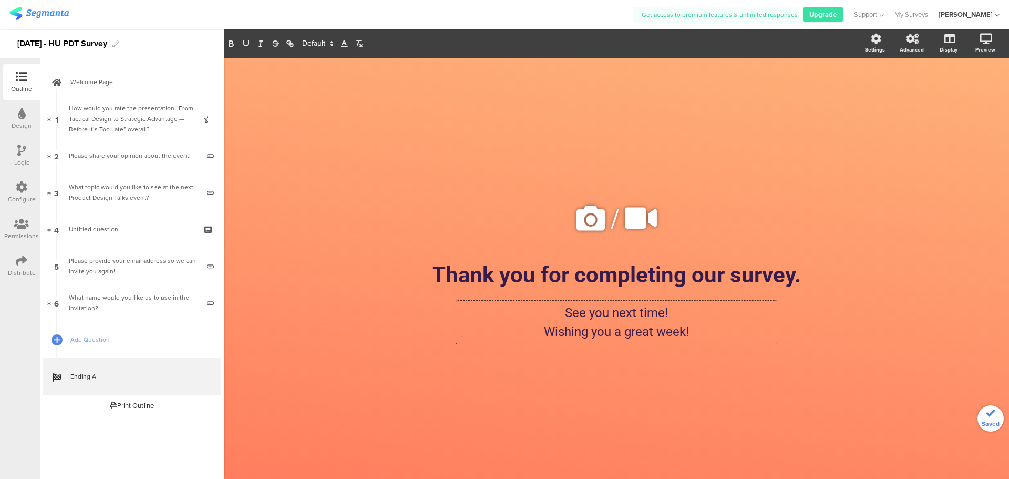
click at [828, 203] on div "/ Thank you for completing our survey. Thank you for completing our survey. See…" at bounding box center [617, 263] width 442 height 411
click at [48, 45] on div "2025.06.11 - HU PDT Survey" at bounding box center [62, 43] width 90 height 17
click at [55, 44] on div "2025.09.11 - HU PDT Survey" at bounding box center [62, 43] width 90 height 17
drag, startPoint x: 85, startPoint y: 46, endPoint x: 158, endPoint y: 55, distance: 74.1
click at [158, 55] on div "[DATE] - HU PDT Survey" at bounding box center [112, 43] width 224 height 29
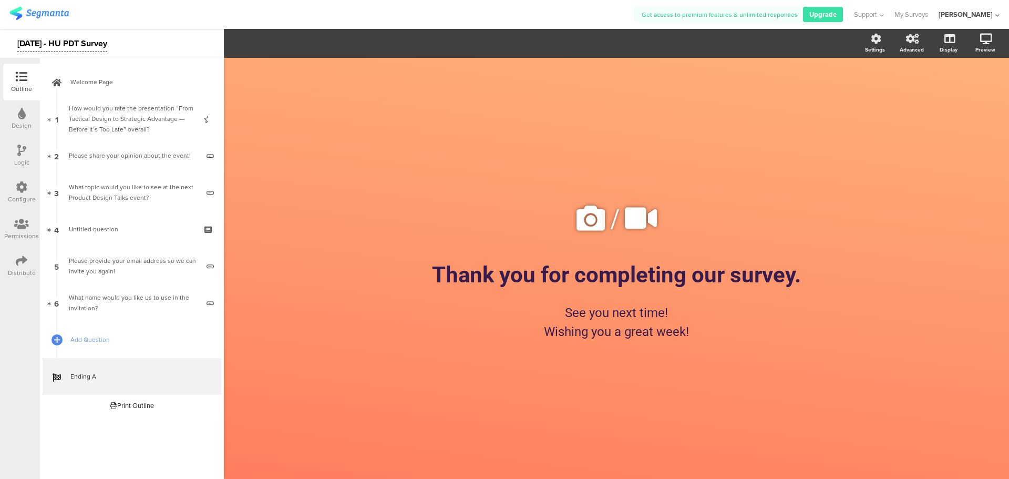
click at [267, 66] on div "/ Thank you for completing our survey. Thank you for completing our survey. See…" at bounding box center [616, 268] width 785 height 421
click at [977, 40] on div "Preview" at bounding box center [990, 43] width 37 height 26
click at [969, 95] on icon at bounding box center [972, 94] width 8 height 13
click at [65, 39] on div "[DATE] - HU PDT Survey" at bounding box center [62, 43] width 90 height 17
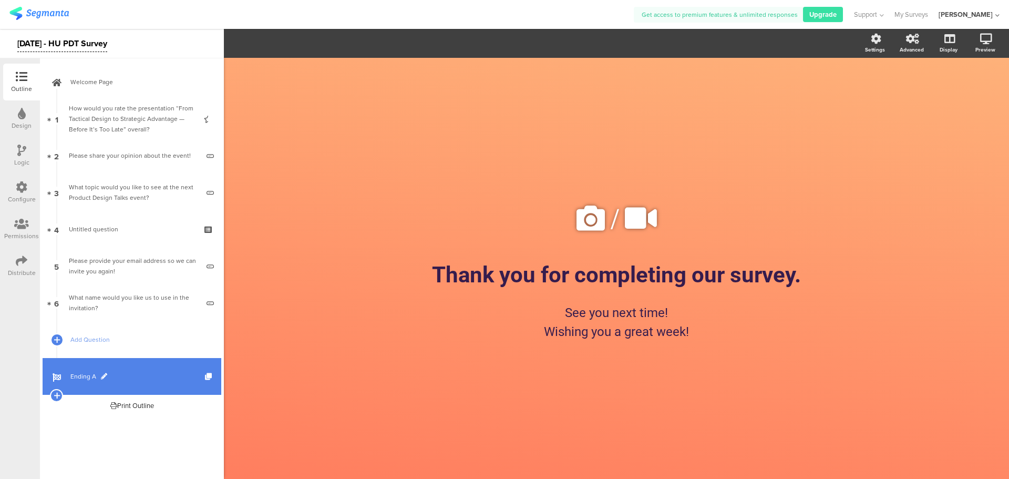
click at [110, 378] on span "Ending A" at bounding box center [137, 376] width 135 height 11
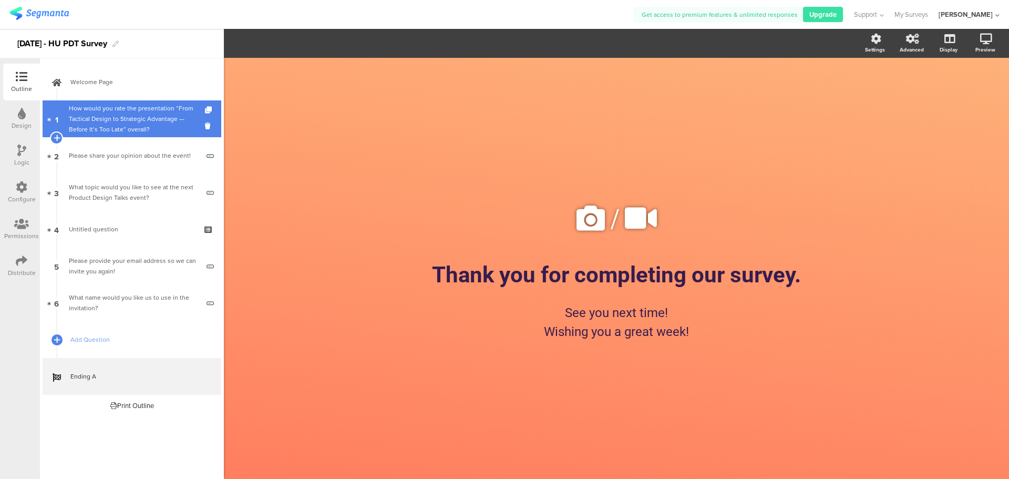
click at [119, 107] on div "How would you rate the presentation “From Tactical Design to Strategic Advantag…" at bounding box center [132, 119] width 126 height 32
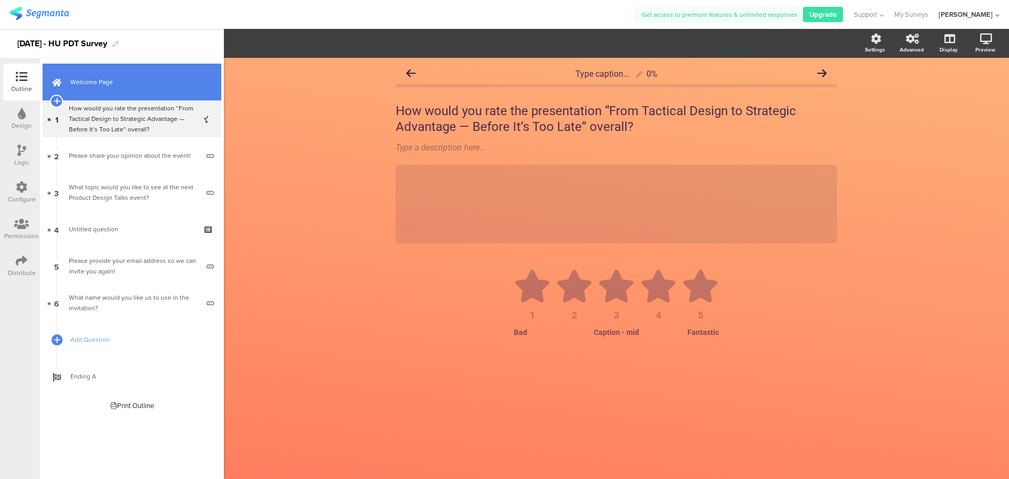
click at [119, 83] on span "Welcome Page" at bounding box center [137, 82] width 135 height 11
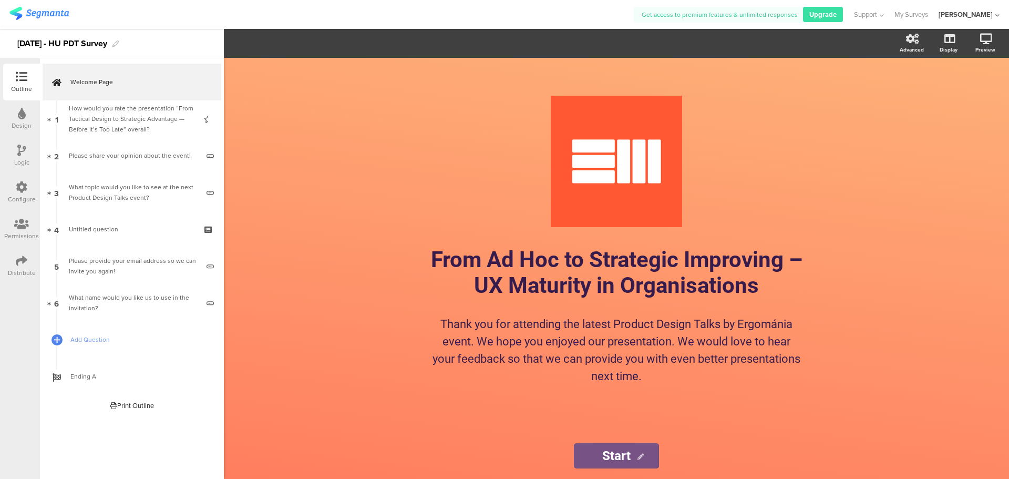
click at [34, 17] on img at bounding box center [38, 13] width 59 height 13
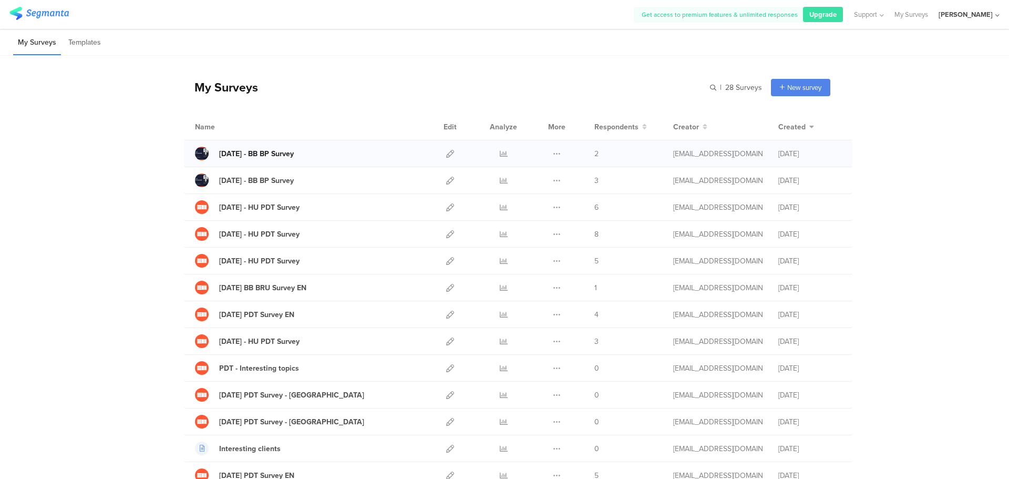
click at [199, 154] on div at bounding box center [202, 154] width 14 height 14
click at [447, 152] on icon at bounding box center [450, 154] width 8 height 8
click at [596, 208] on div "6" at bounding box center [626, 207] width 63 height 11
click at [446, 209] on icon at bounding box center [450, 207] width 8 height 8
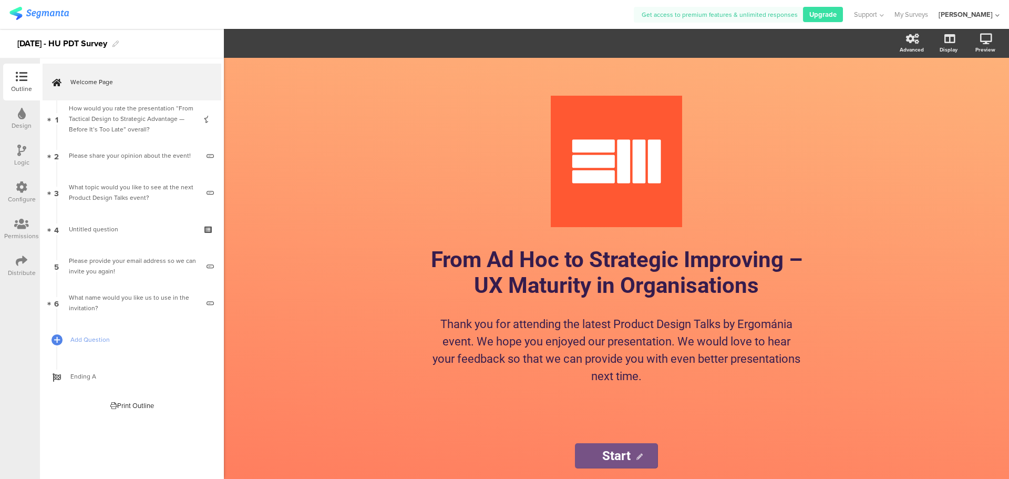
click at [23, 188] on icon at bounding box center [22, 187] width 12 height 12
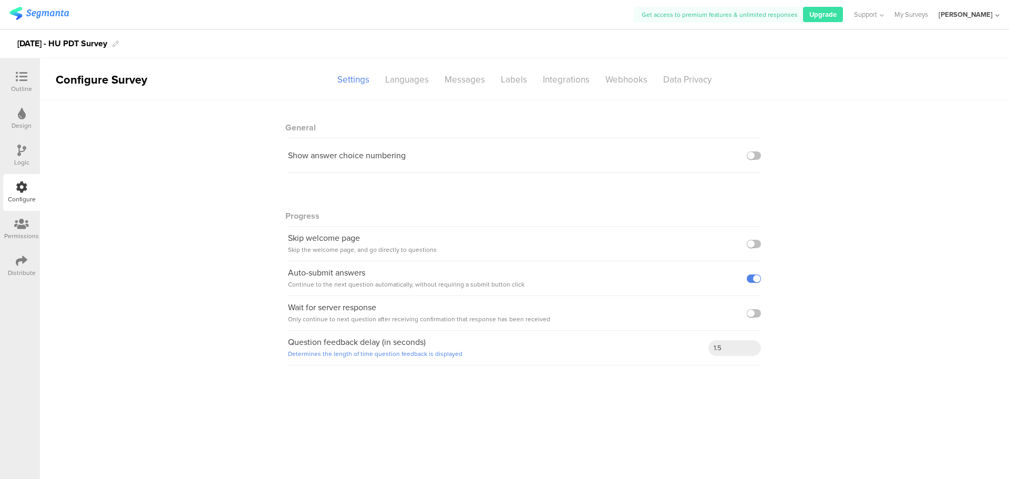
click at [25, 225] on icon at bounding box center [21, 224] width 15 height 12
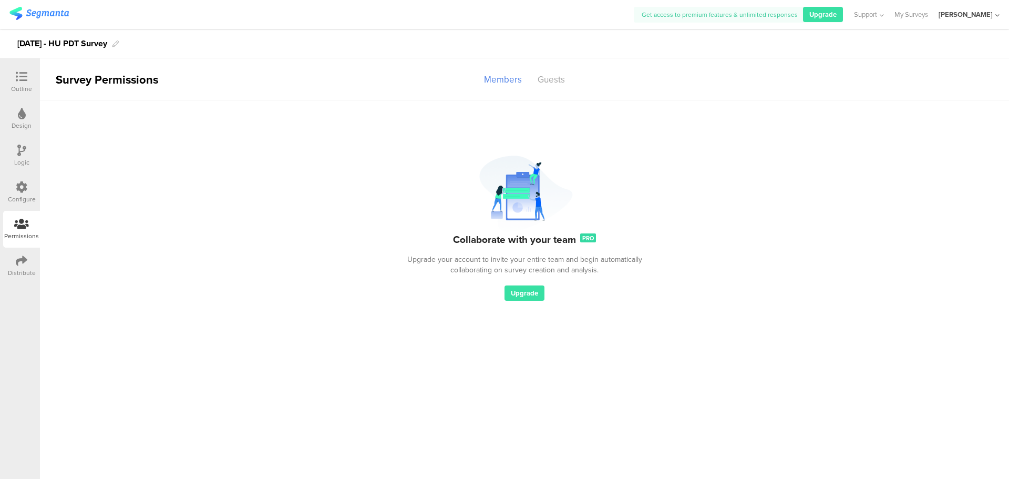
click at [27, 75] on div at bounding box center [21, 77] width 21 height 13
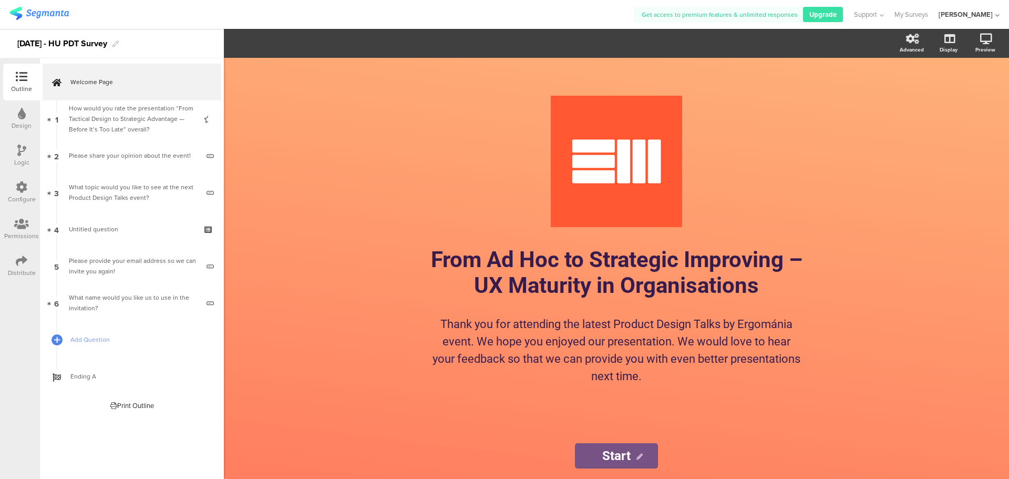
click at [36, 14] on img at bounding box center [38, 13] width 59 height 13
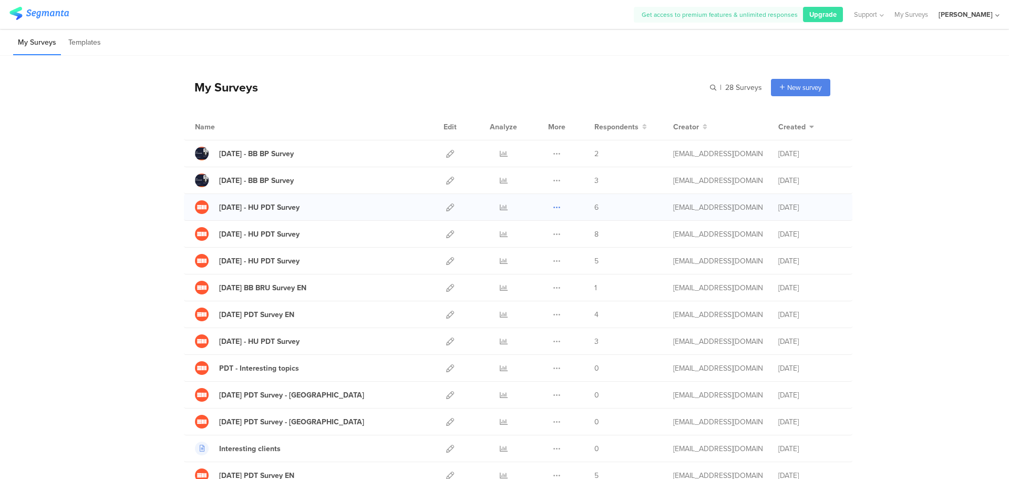
click at [553, 209] on icon at bounding box center [557, 207] width 8 height 8
click at [541, 233] on button "Duplicate" at bounding box center [536, 233] width 58 height 19
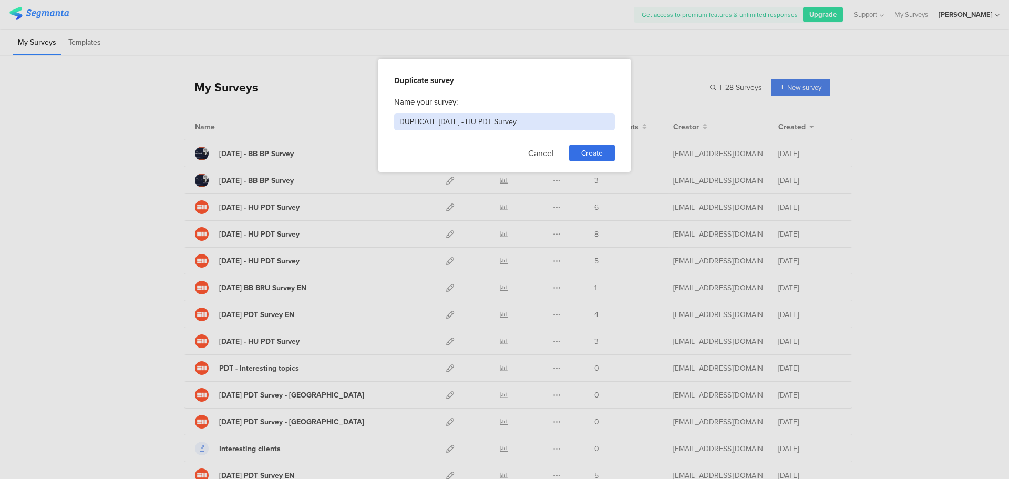
drag, startPoint x: 439, startPoint y: 118, endPoint x: 345, endPoint y: 115, distance: 94.1
click at [345, 115] on div "Duplicate survey Name your survey: DUPLICATE 2025.09.24 - HU PDT Survey Cancel …" at bounding box center [504, 239] width 1009 height 479
click at [588, 153] on span "Create" at bounding box center [592, 153] width 22 height 11
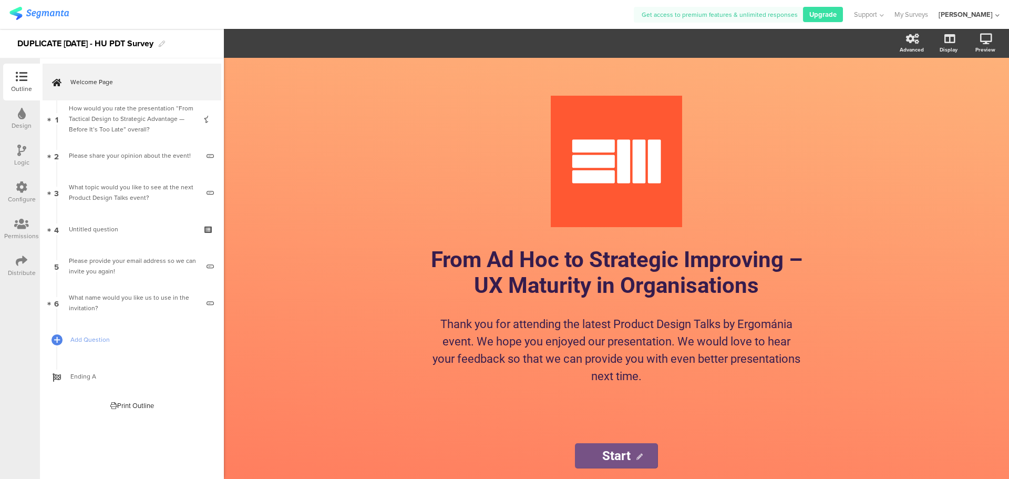
click at [37, 19] on img at bounding box center [38, 13] width 59 height 13
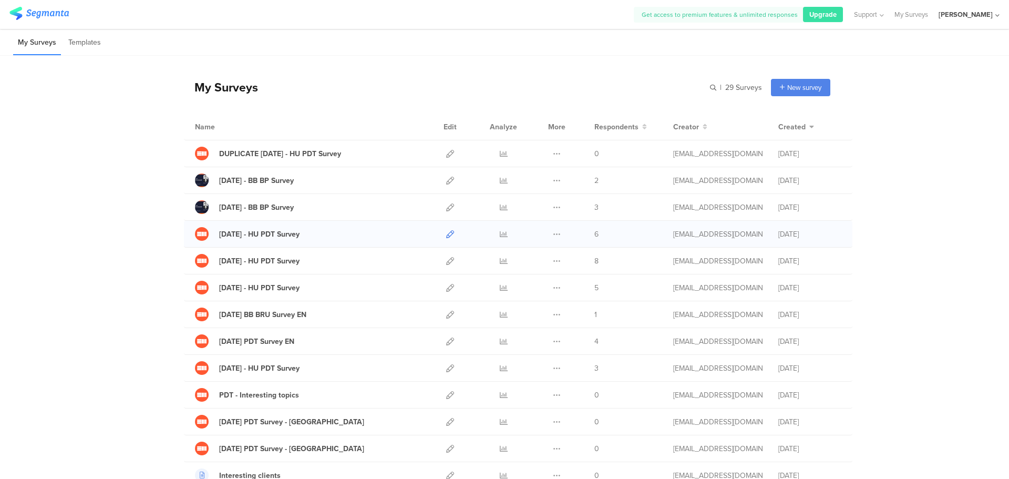
click at [446, 238] on link at bounding box center [450, 234] width 8 height 26
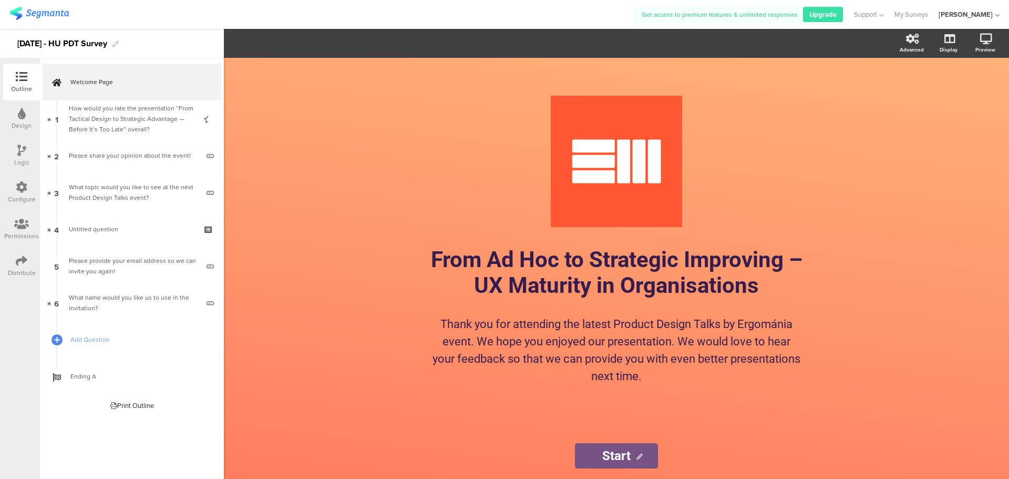
click at [45, 43] on div "2025.09.24 - HU PDT Survey" at bounding box center [62, 43] width 90 height 17
click at [62, 45] on div "2025.06.24 - HU PDT Survey" at bounding box center [62, 43] width 90 height 17
click at [55, 13] on img at bounding box center [38, 13] width 59 height 13
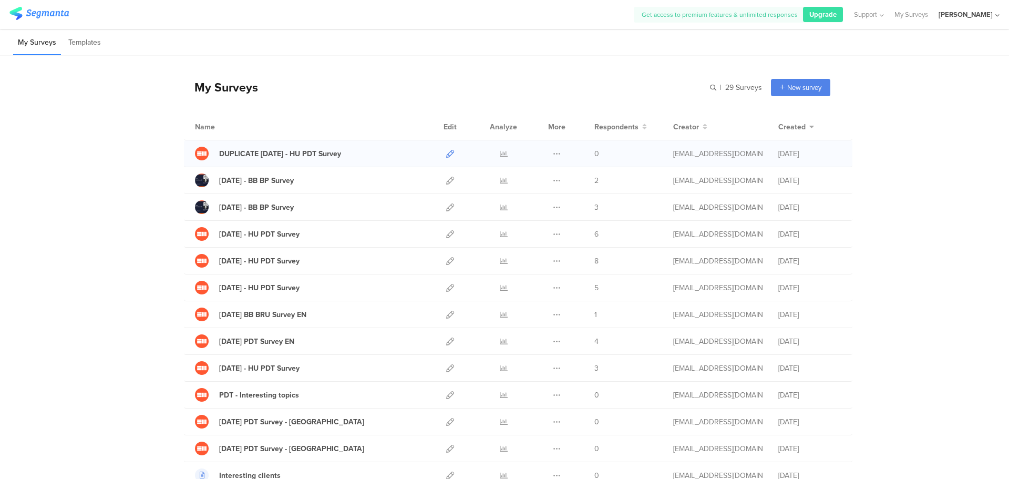
click at [446, 152] on icon at bounding box center [450, 154] width 8 height 8
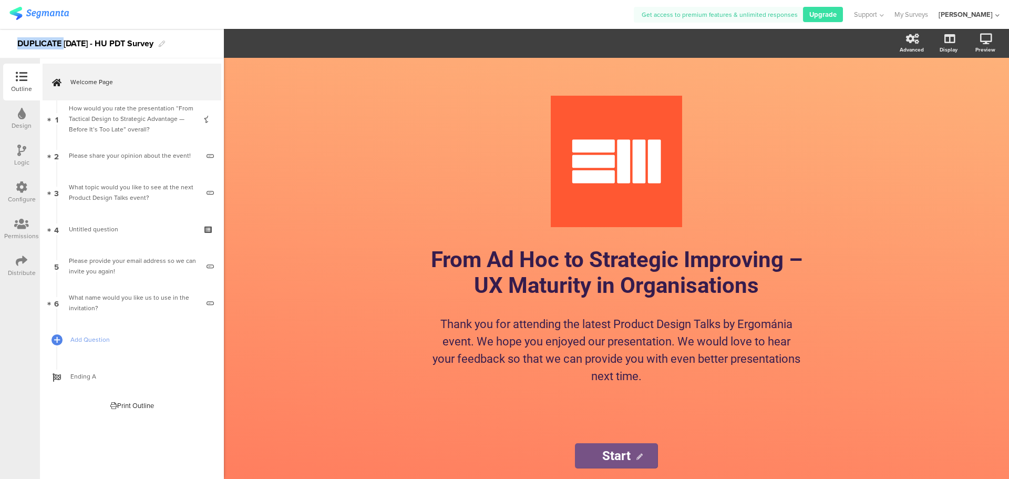
drag, startPoint x: 66, startPoint y: 44, endPoint x: 0, endPoint y: 40, distance: 65.8
click at [0, 40] on div "DUPLICATE [DATE] - HU PDT Survey" at bounding box center [112, 43] width 224 height 29
click at [26, 270] on div "Distribute" at bounding box center [22, 272] width 28 height 9
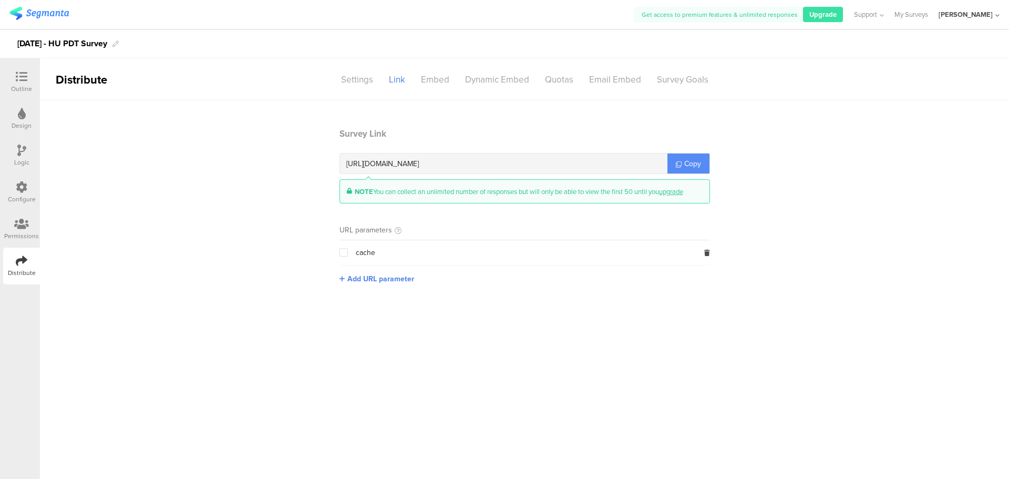
click at [683, 169] on link "Copy" at bounding box center [689, 163] width 42 height 20
click at [672, 169] on link "Copy" at bounding box center [689, 163] width 42 height 20
